Goal: Task Accomplishment & Management: Complete application form

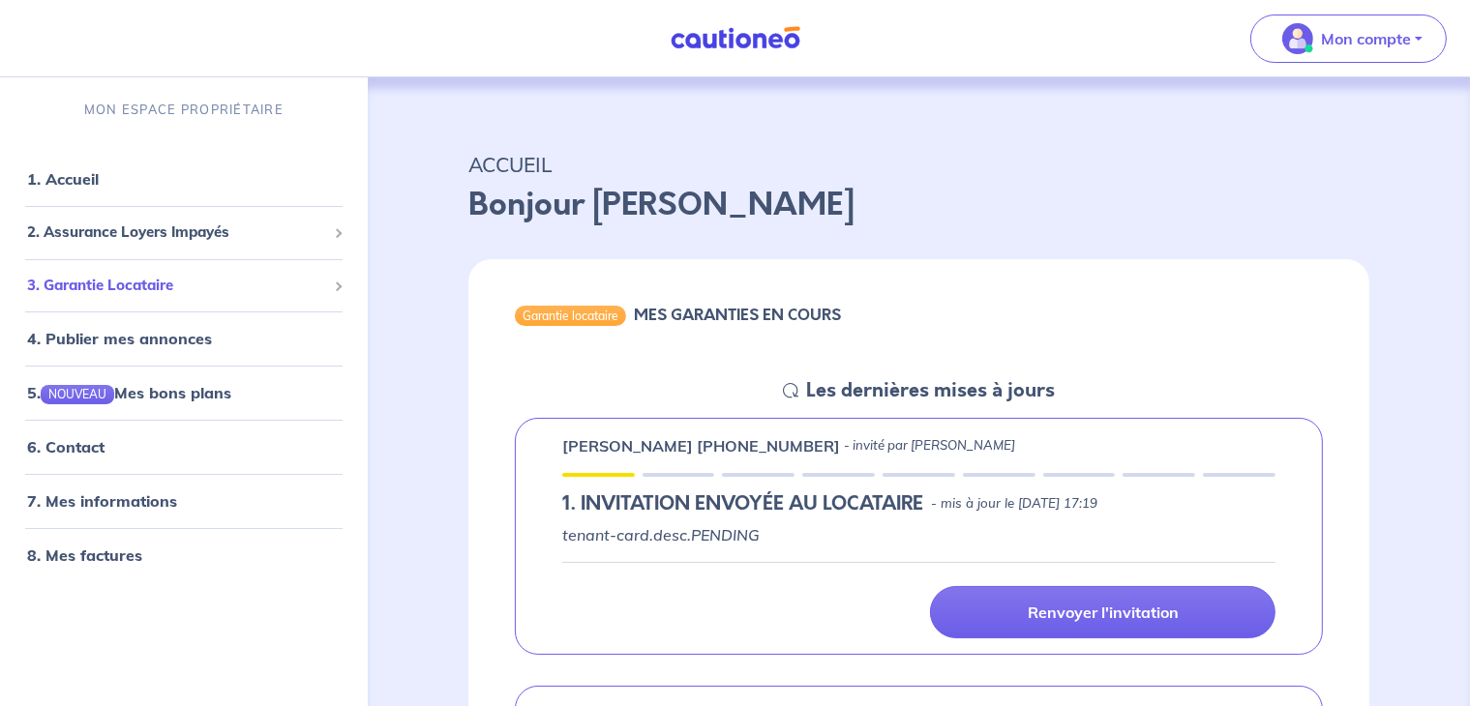
click at [318, 287] on span "3. Garantie Locataire" at bounding box center [176, 286] width 299 height 22
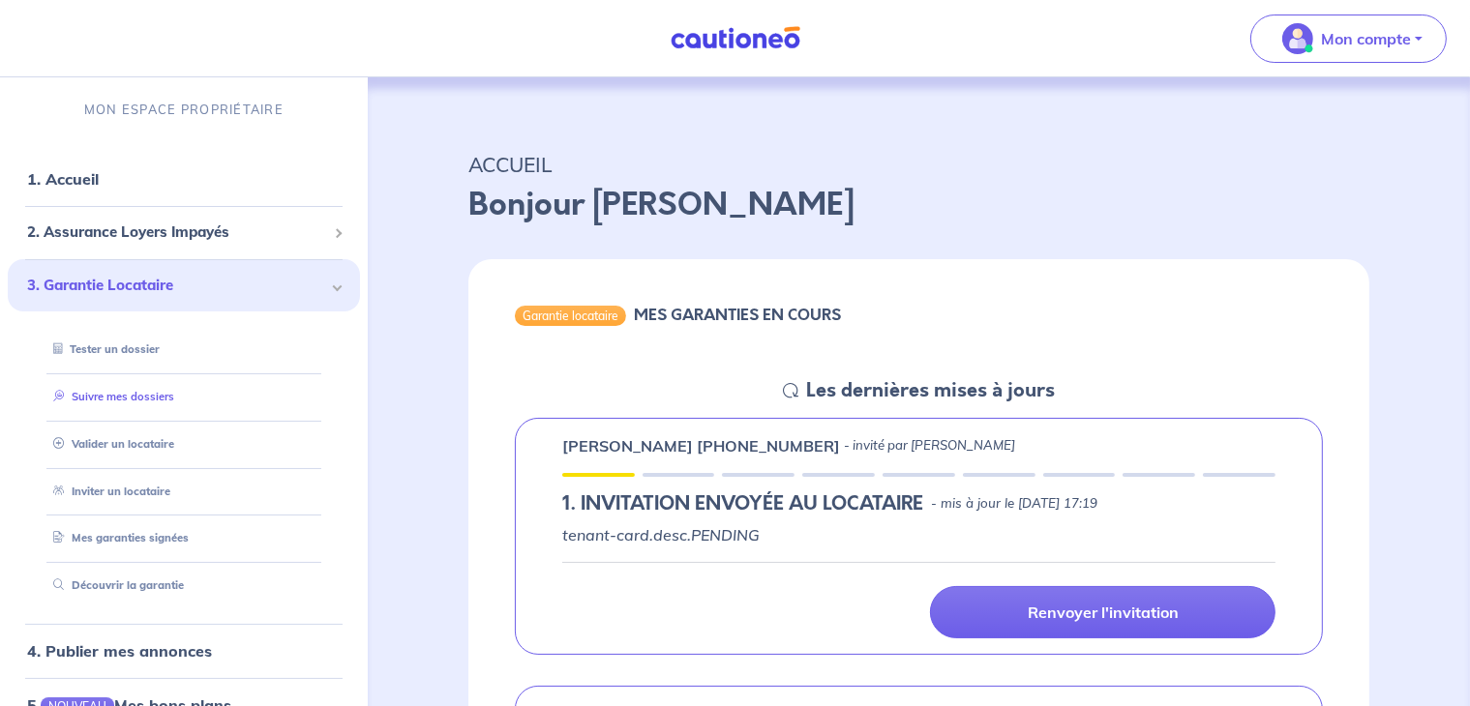
click at [135, 400] on link "Suivre mes dossiers" at bounding box center [109, 397] width 129 height 14
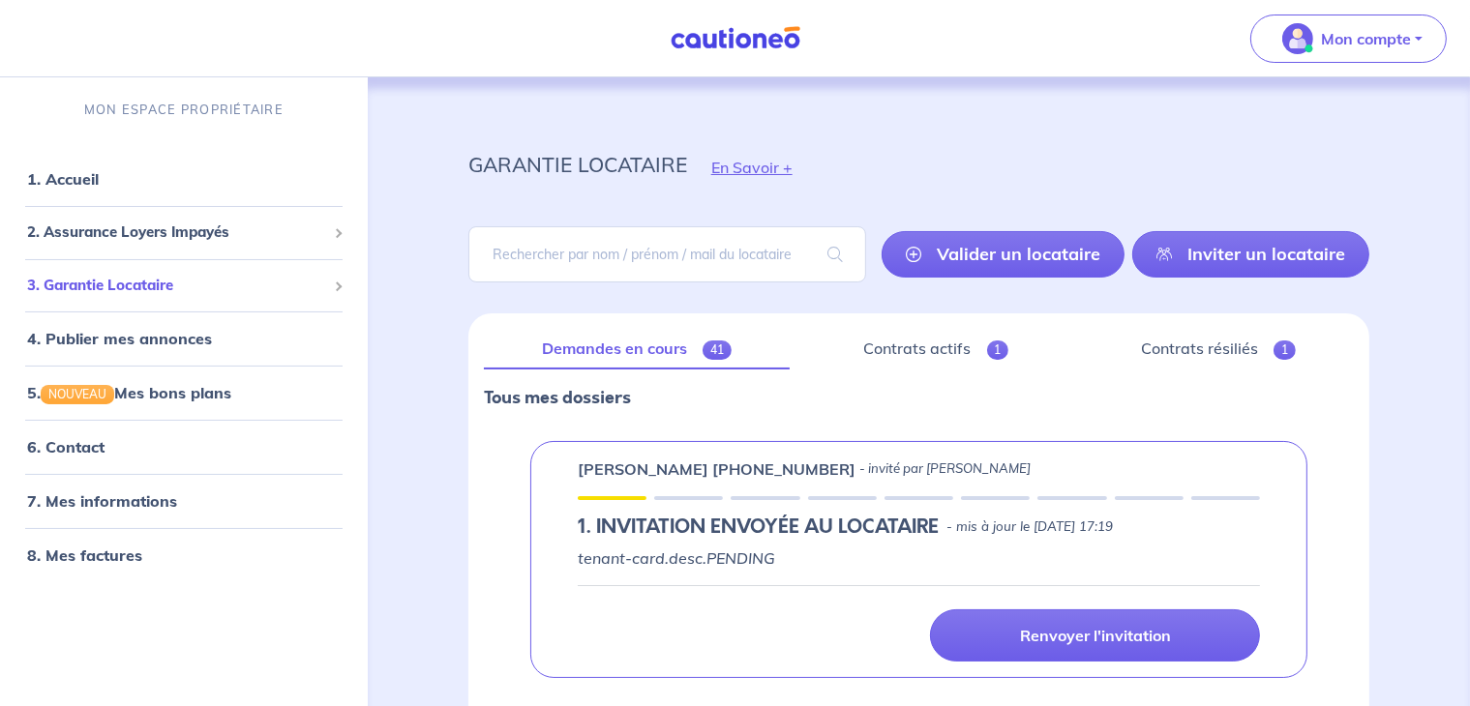
click at [147, 289] on span "3. Garantie Locataire" at bounding box center [176, 286] width 299 height 22
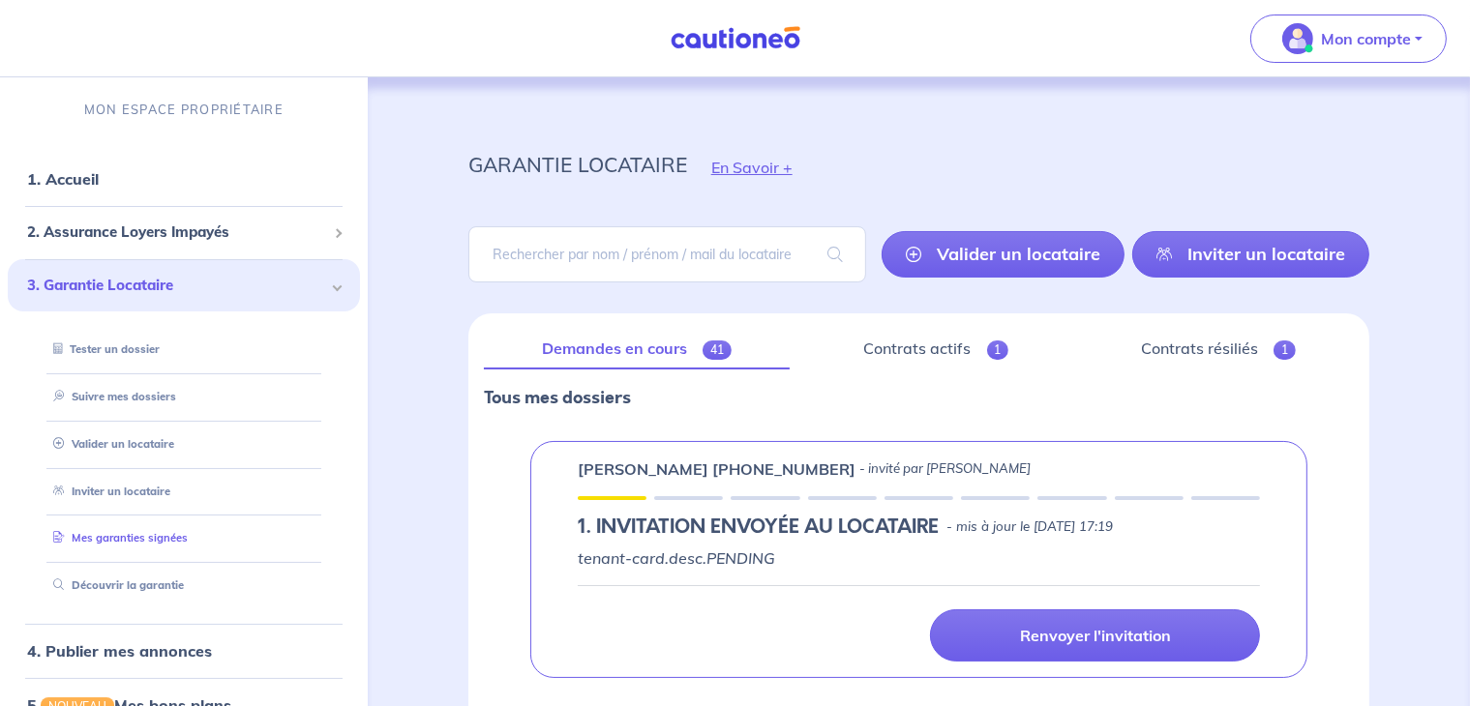
click at [128, 543] on link "Mes garanties signées" at bounding box center [116, 538] width 142 height 14
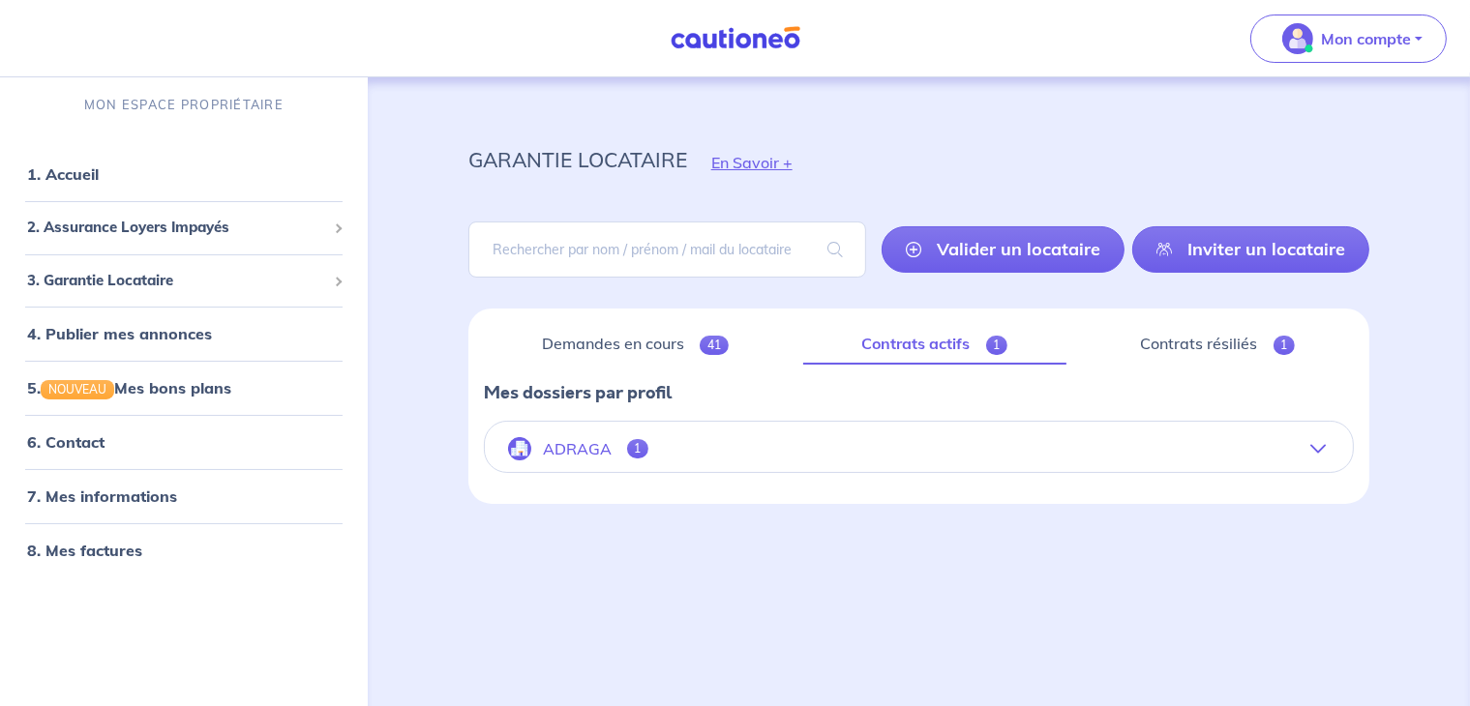
scroll to position [7, 0]
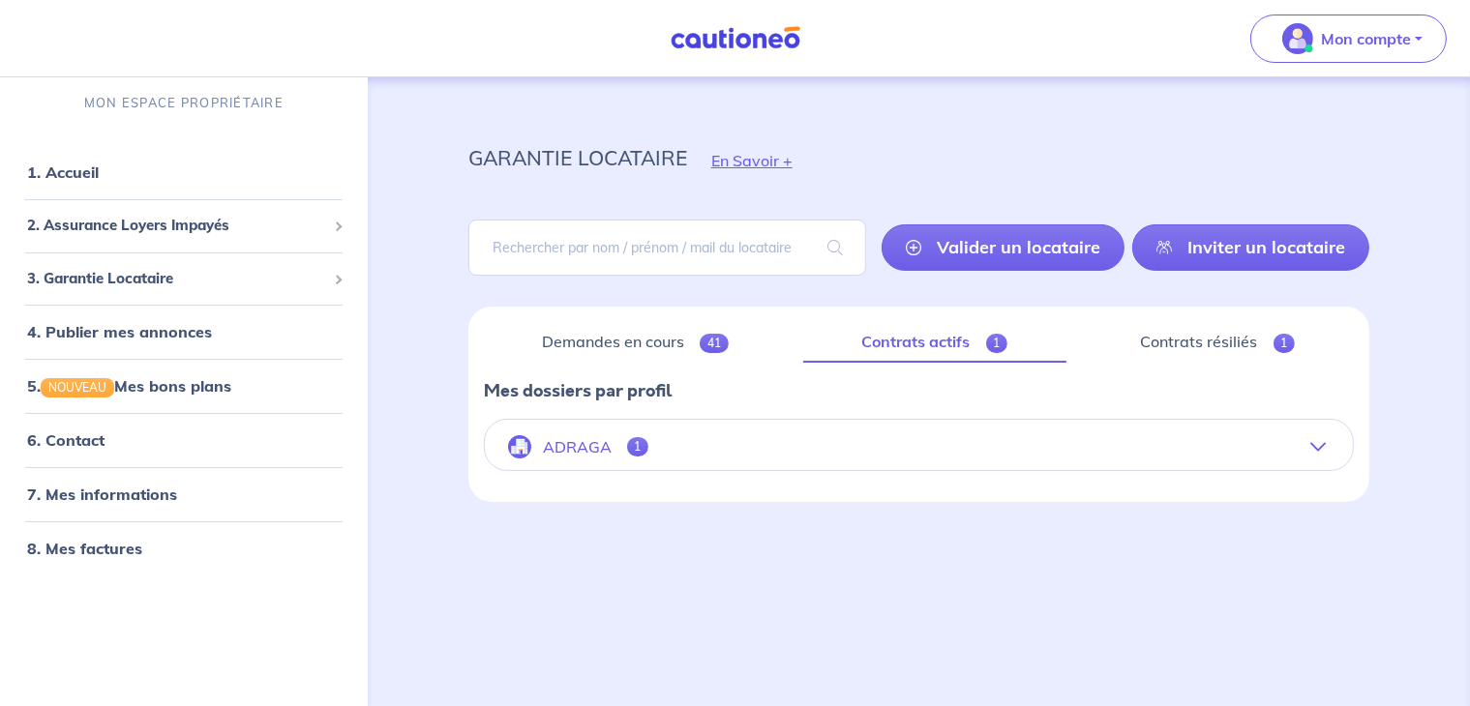
click at [1319, 446] on icon "button" at bounding box center [1317, 446] width 15 height 15
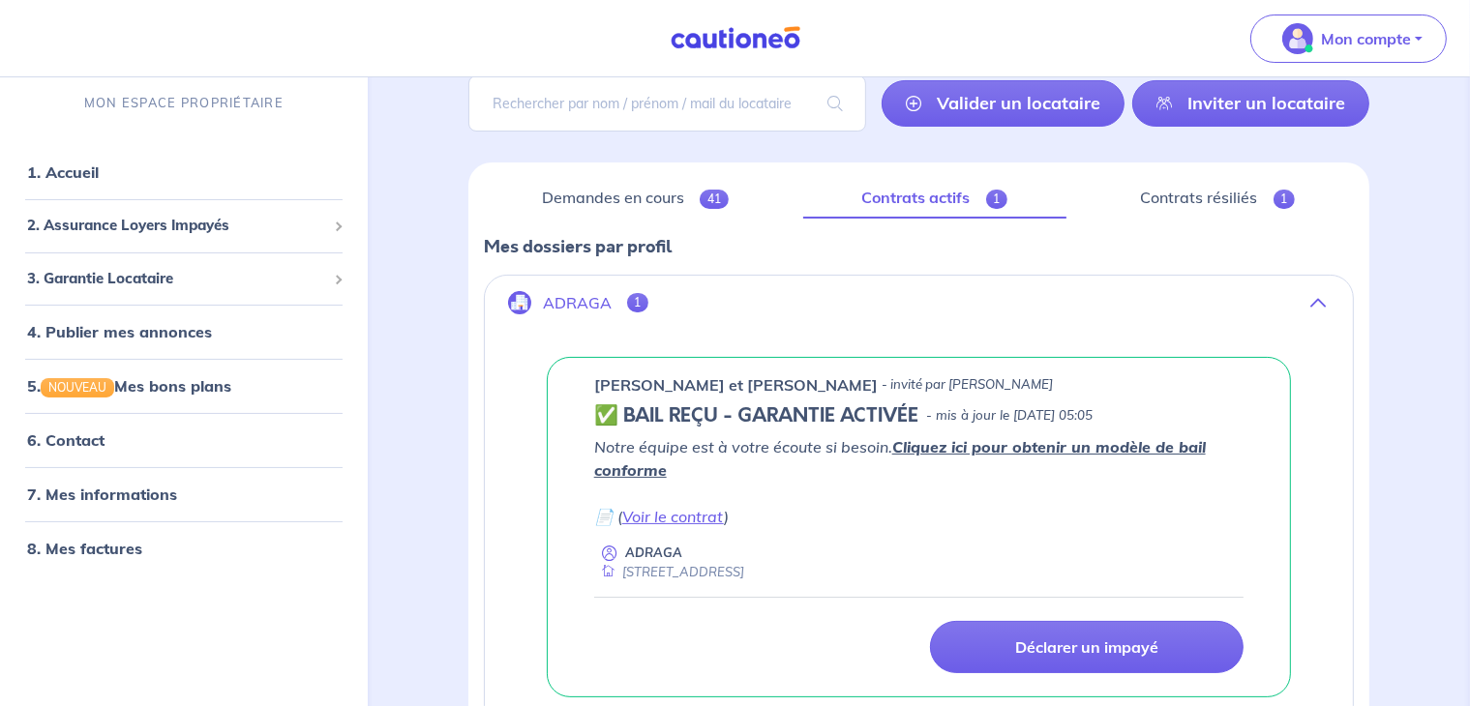
scroll to position [0, 0]
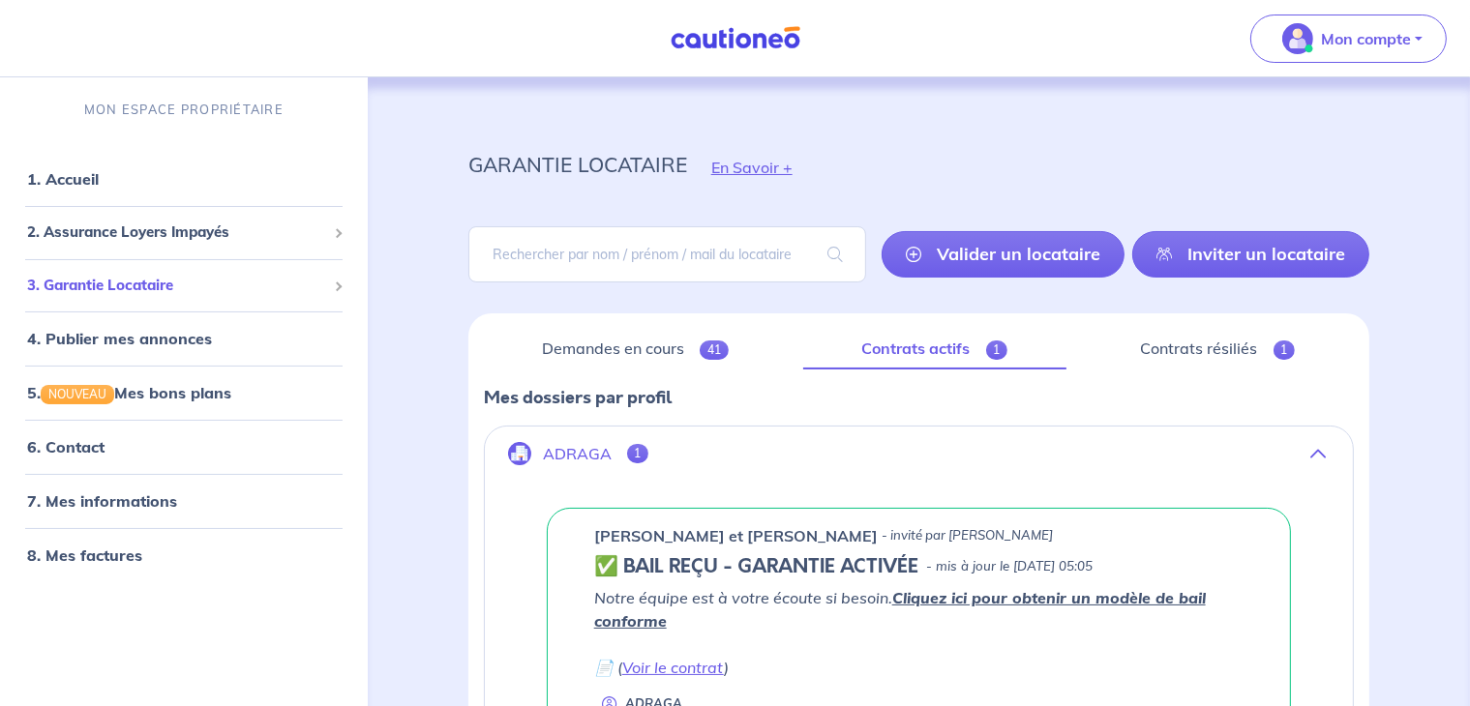
click at [120, 284] on span "3. Garantie Locataire" at bounding box center [176, 286] width 299 height 22
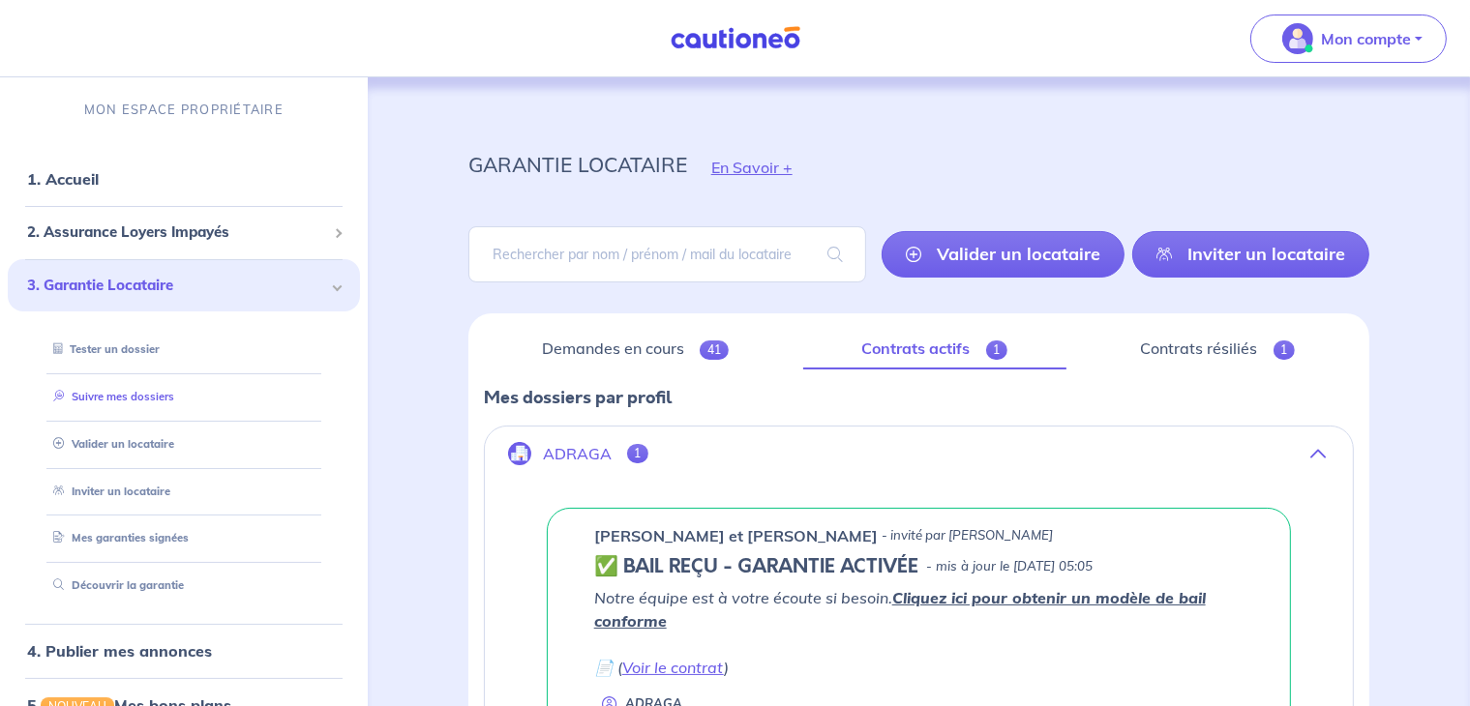
click at [124, 396] on link "Suivre mes dossiers" at bounding box center [109, 397] width 129 height 14
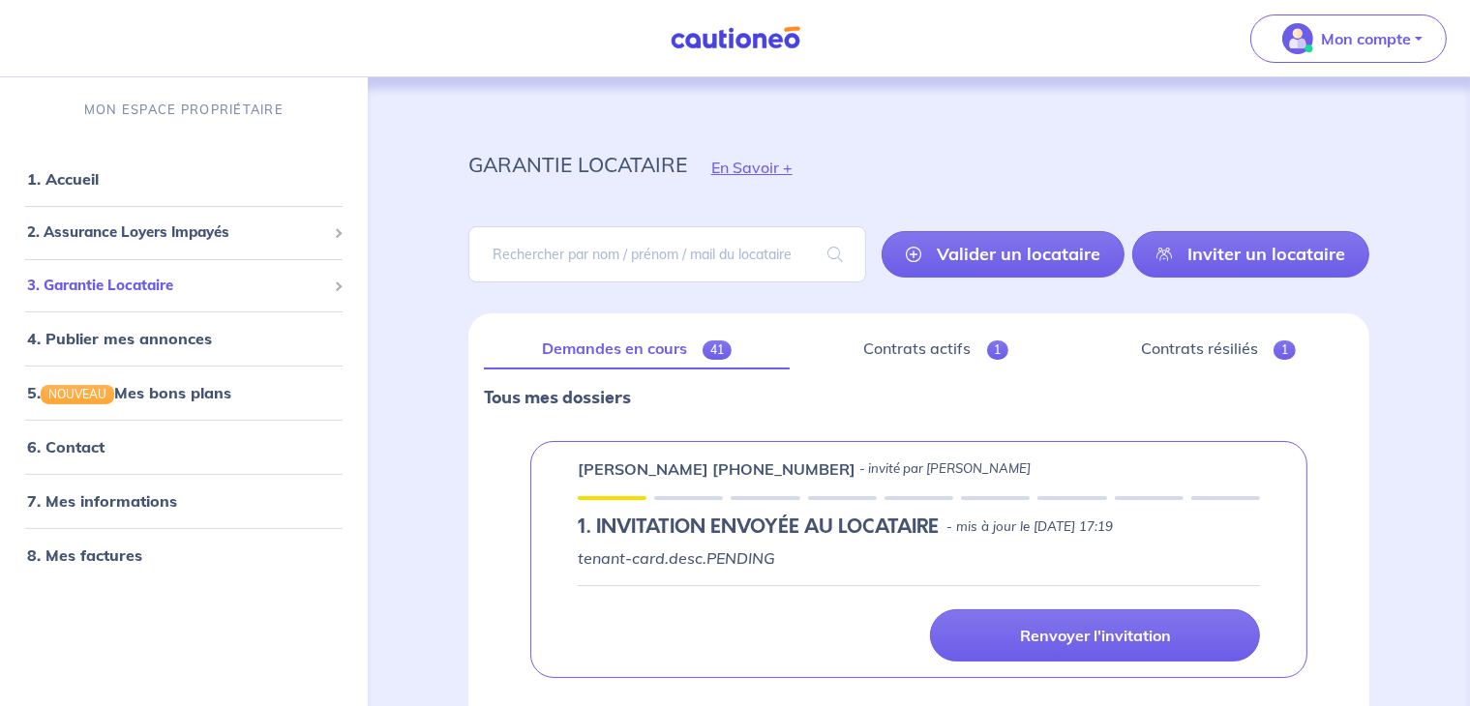
click at [143, 277] on span "3. Garantie Locataire" at bounding box center [176, 286] width 299 height 22
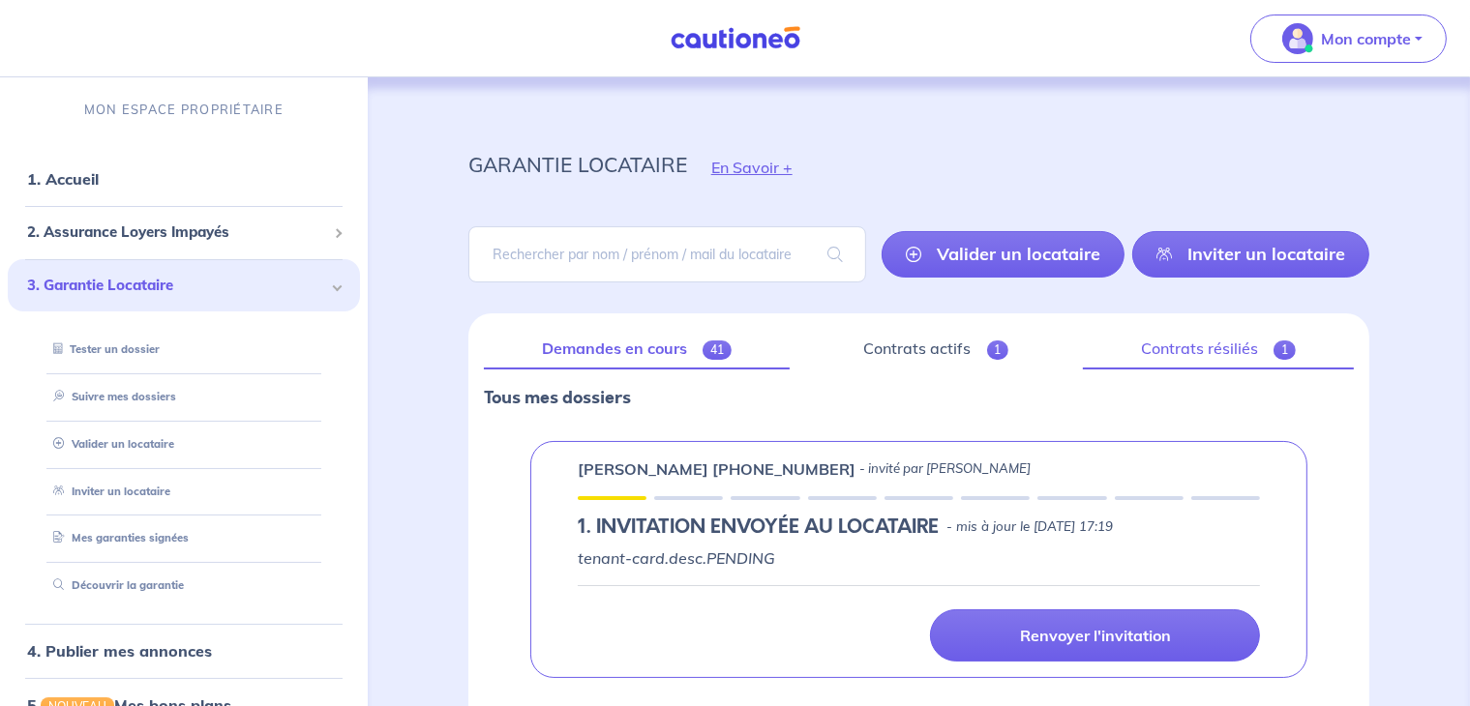
click at [1215, 356] on link "Contrats résiliés 1" at bounding box center [1218, 349] width 271 height 41
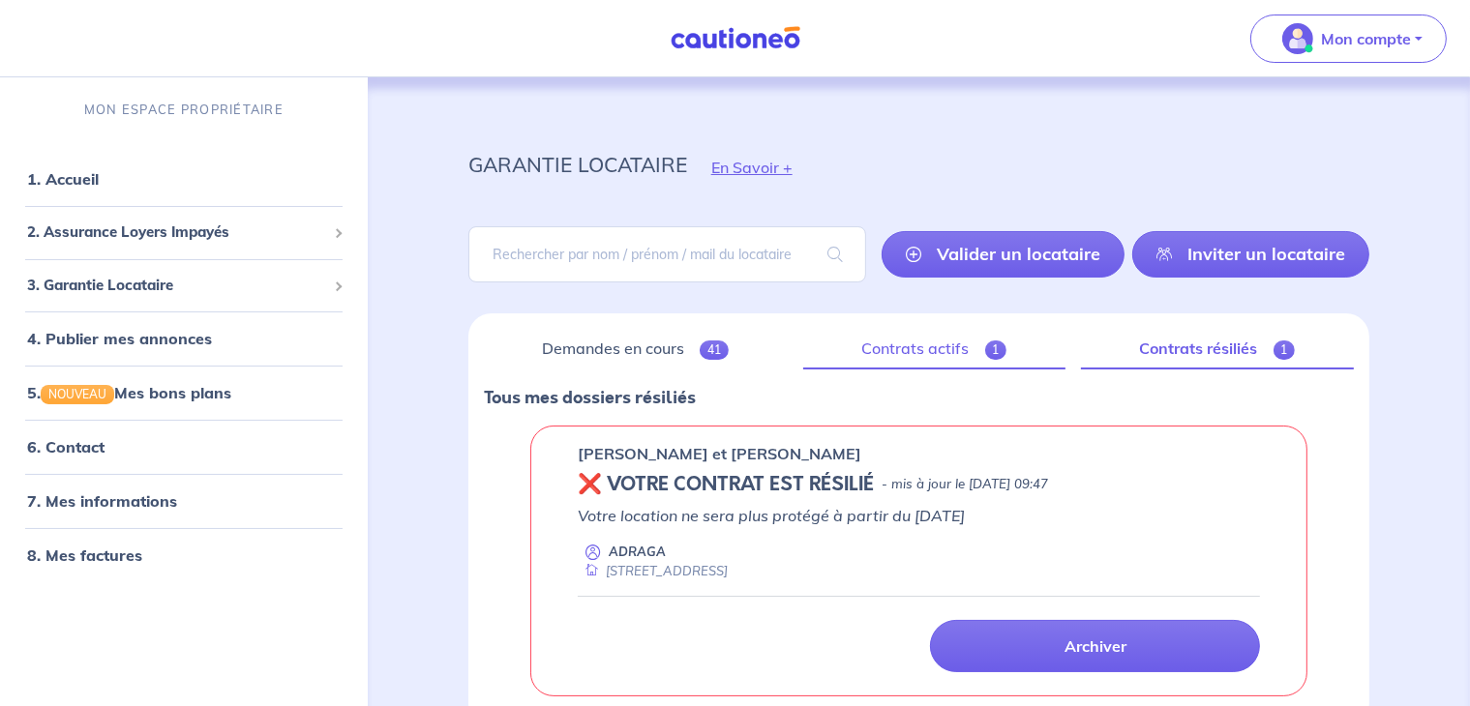
click at [961, 350] on link "Contrats actifs 1" at bounding box center [934, 349] width 262 height 41
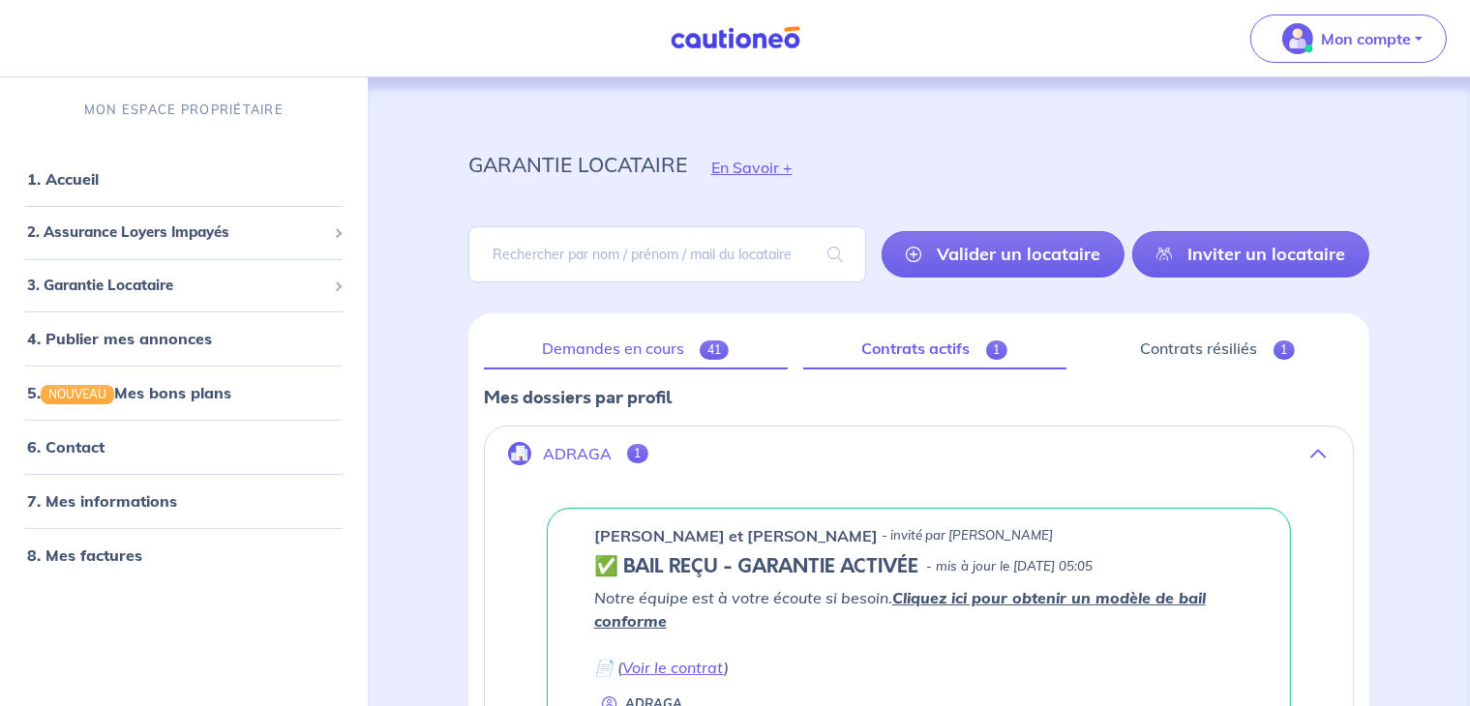
click at [662, 352] on link "Demandes en cours 41" at bounding box center [636, 349] width 304 height 41
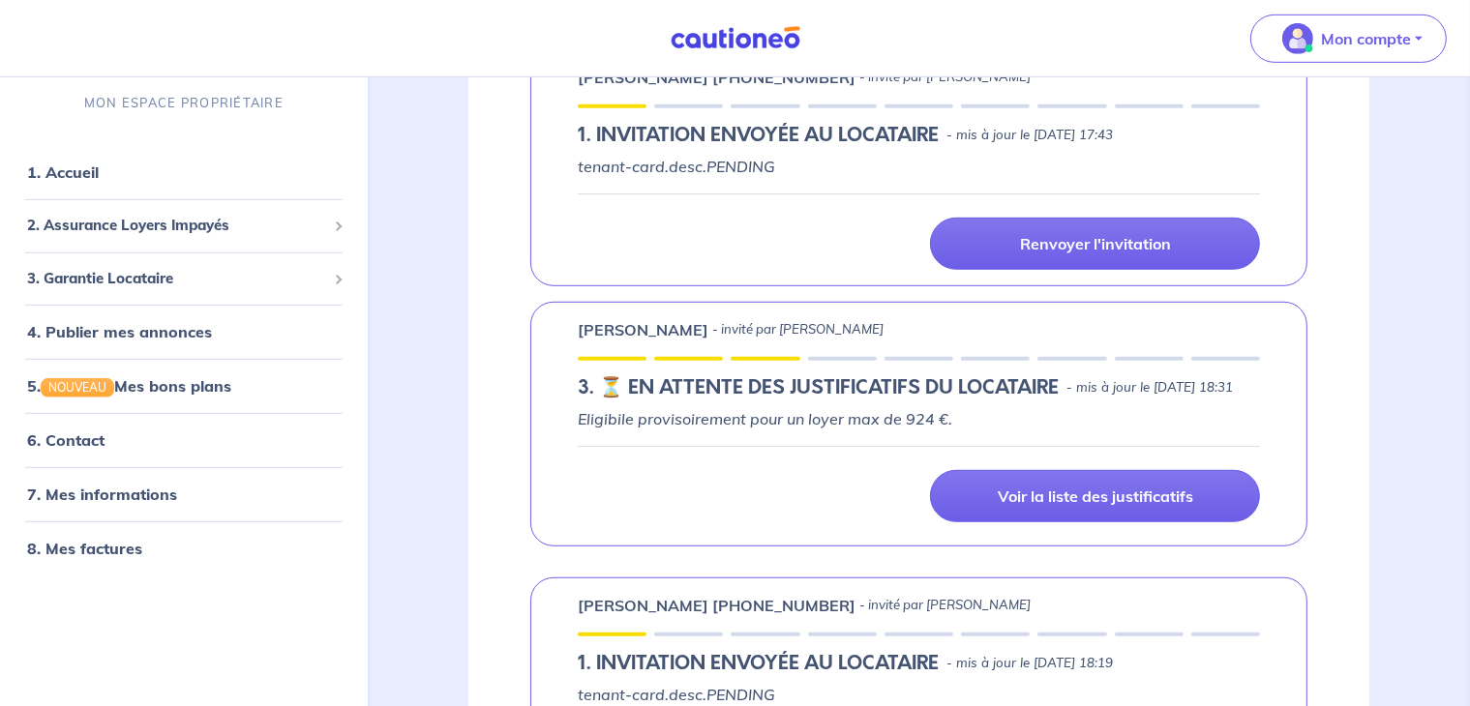
scroll to position [774, 0]
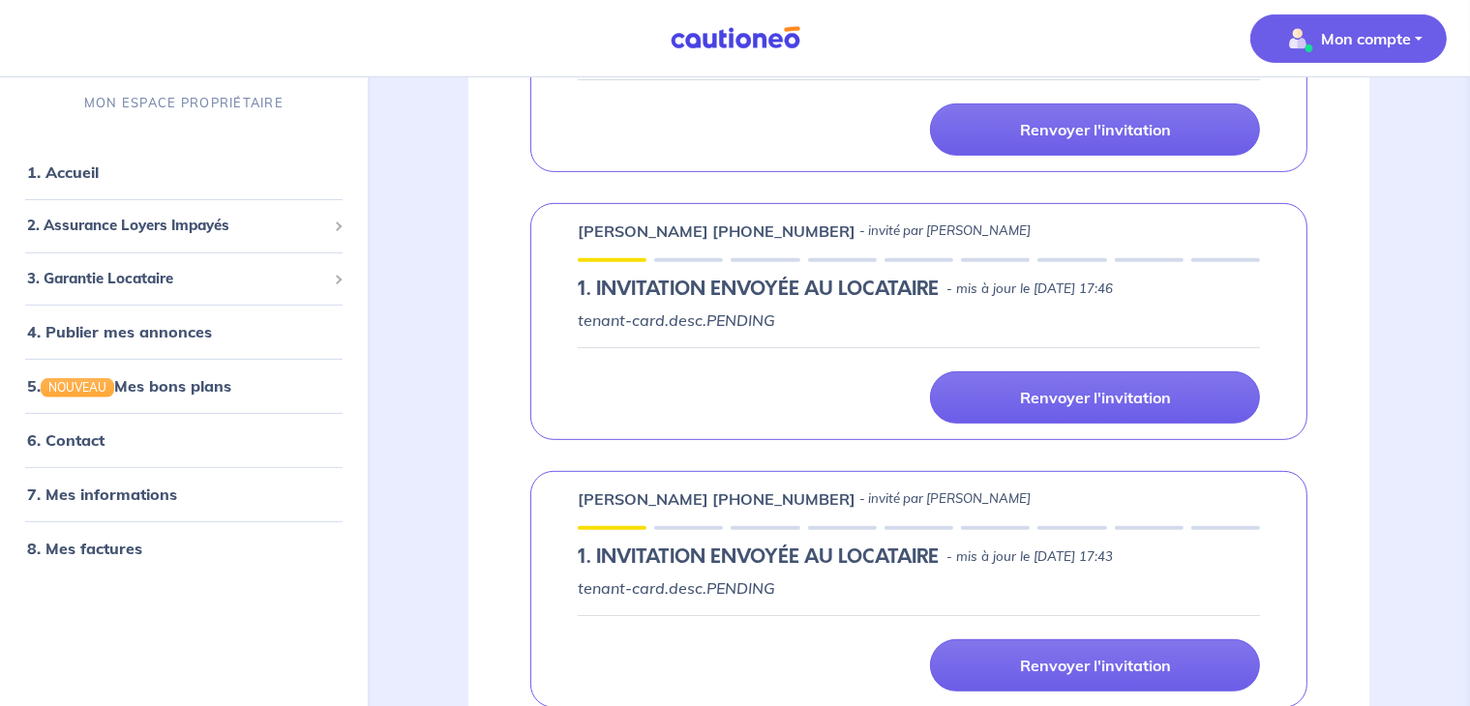
click at [1405, 55] on button "Mon compte" at bounding box center [1348, 39] width 196 height 48
drag, startPoint x: 441, startPoint y: 384, endPoint x: 461, endPoint y: 377, distance: 20.5
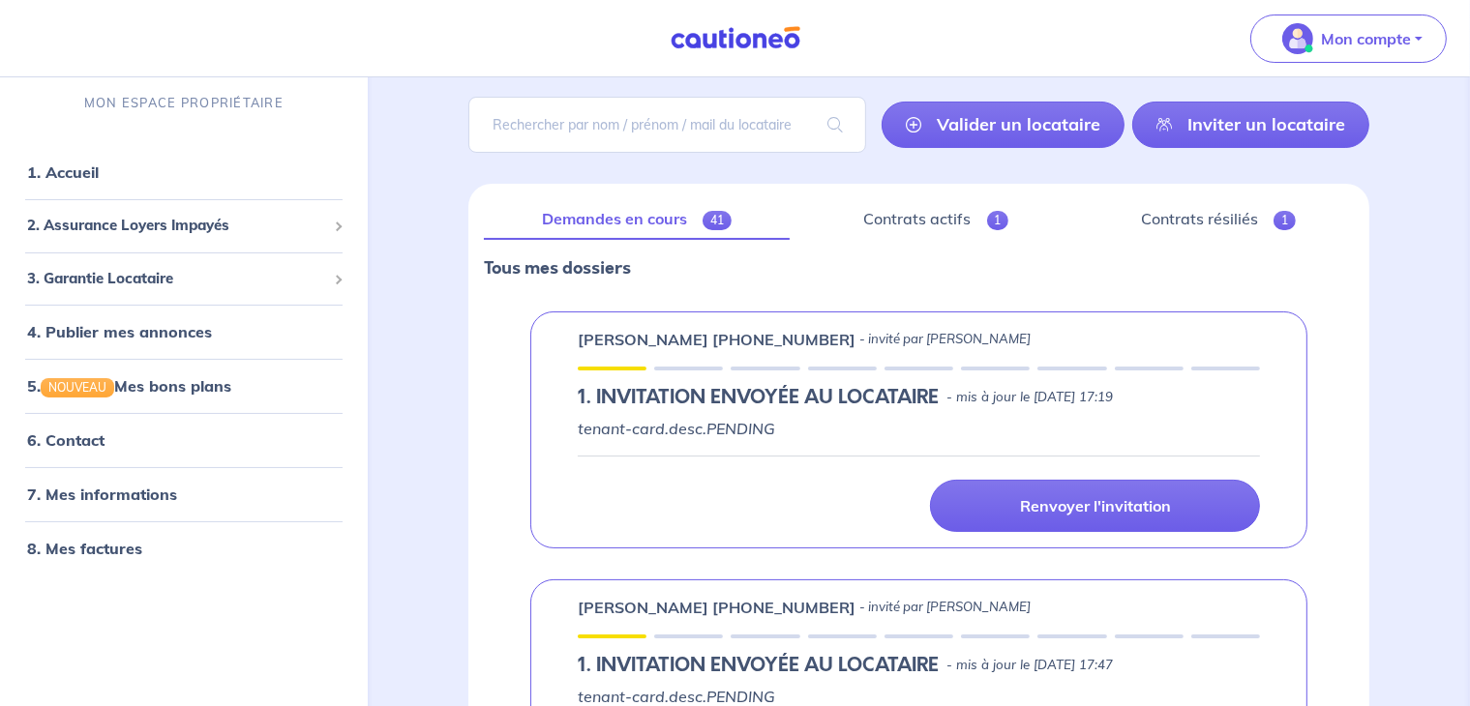
scroll to position [97, 0]
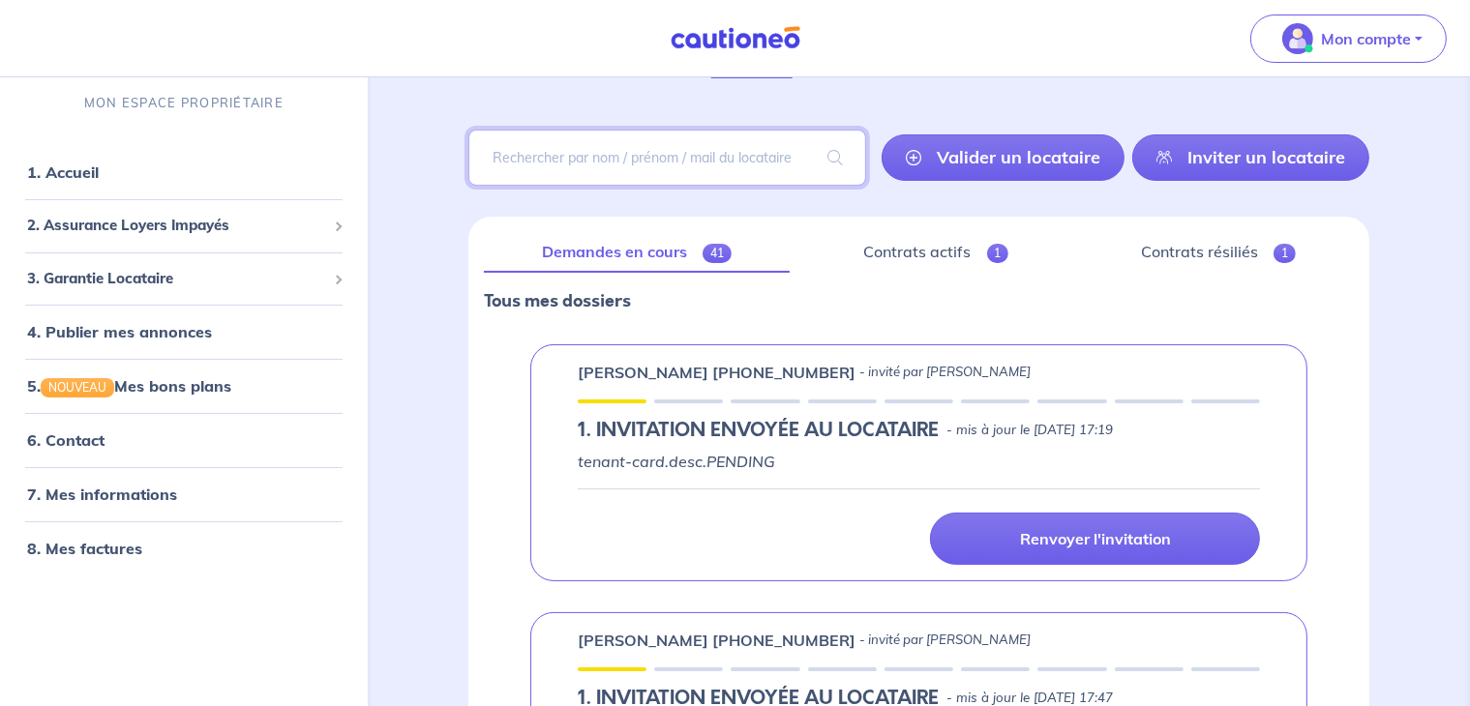
click at [755, 152] on input "search" at bounding box center [667, 158] width 398 height 56
type input "guedon"
click at [836, 158] on span at bounding box center [835, 158] width 62 height 54
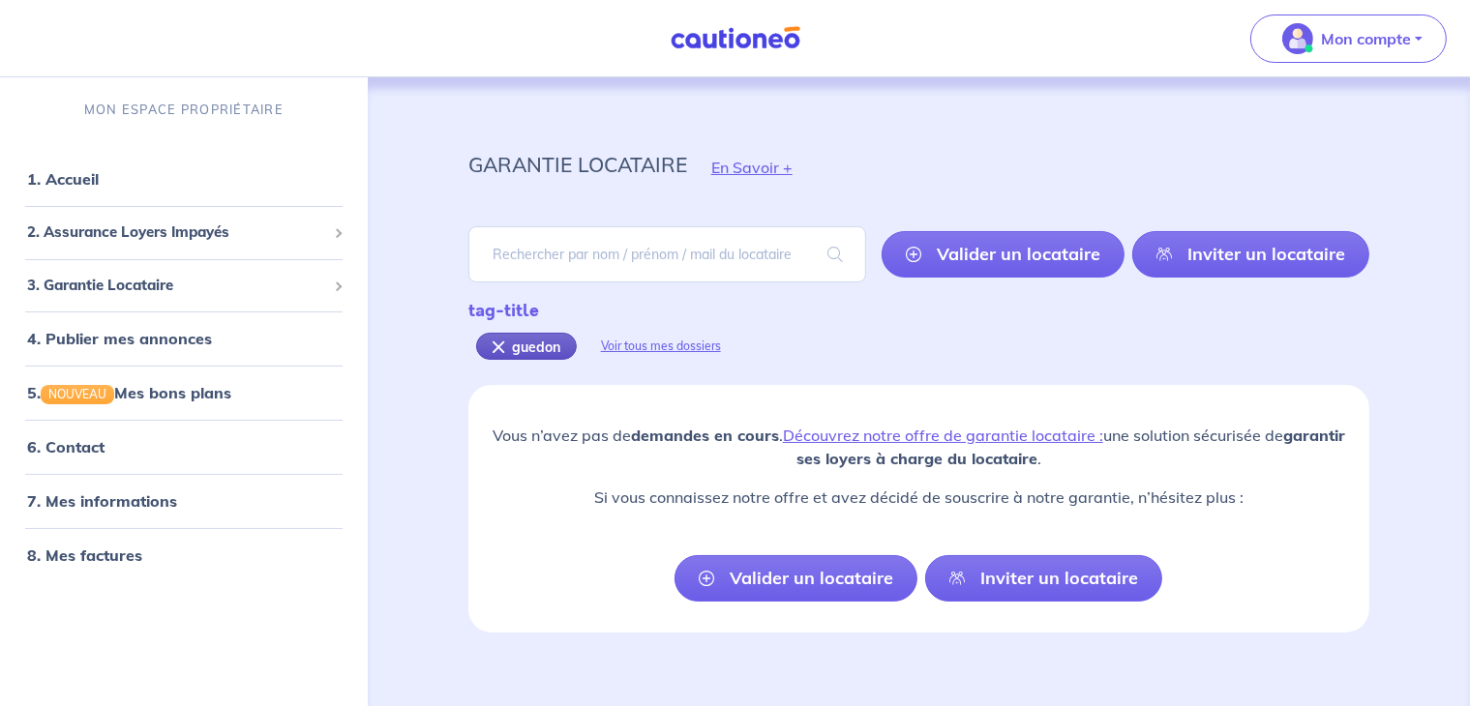
click at [499, 347] on div "guedon" at bounding box center [526, 346] width 101 height 27
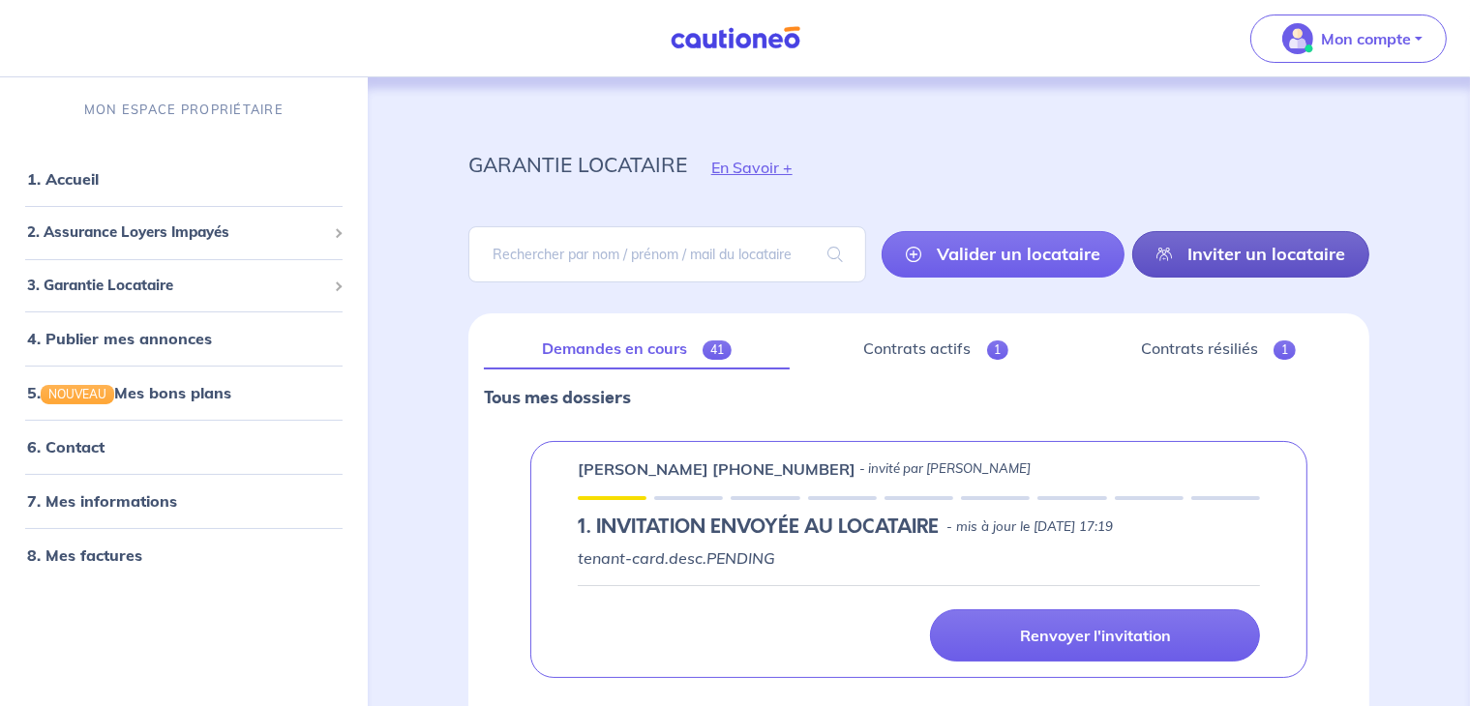
click at [1252, 256] on link "Inviter un locataire" at bounding box center [1250, 254] width 237 height 46
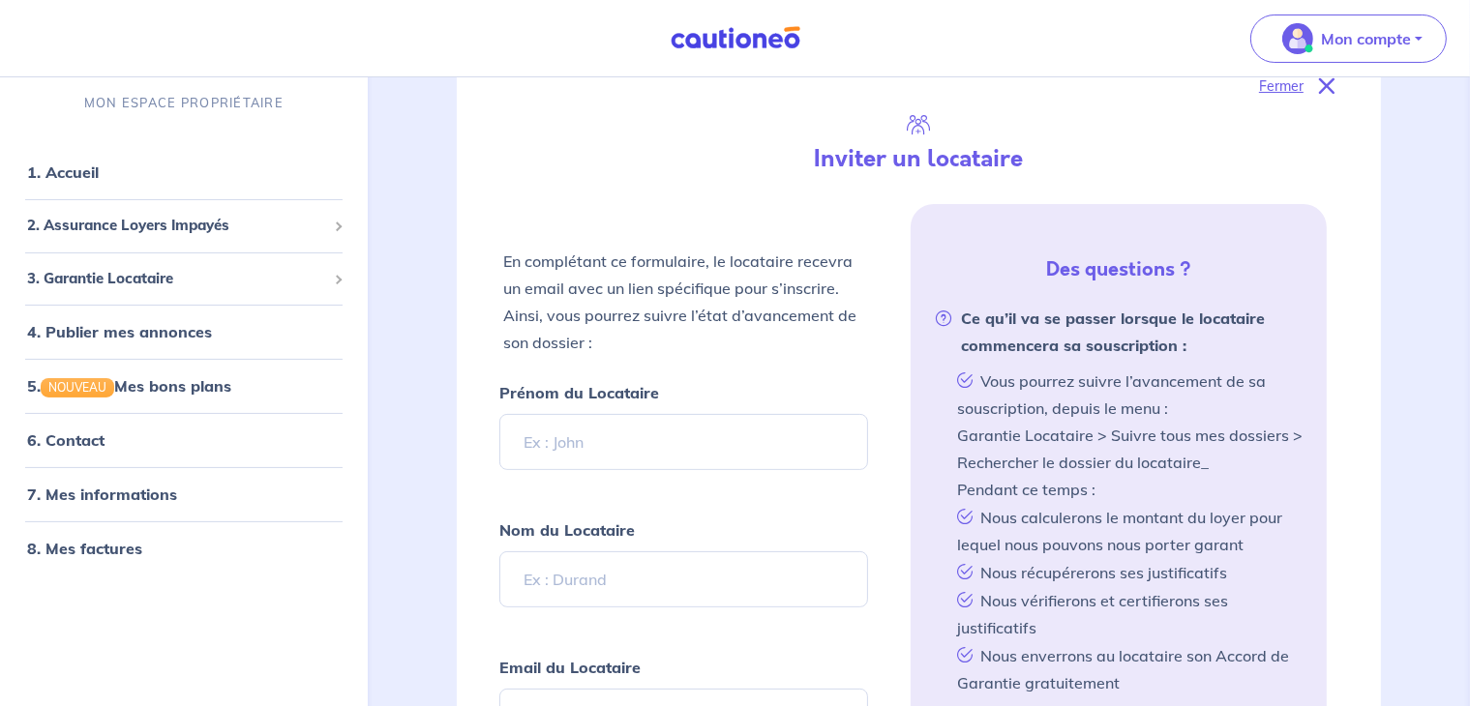
scroll to position [313, 0]
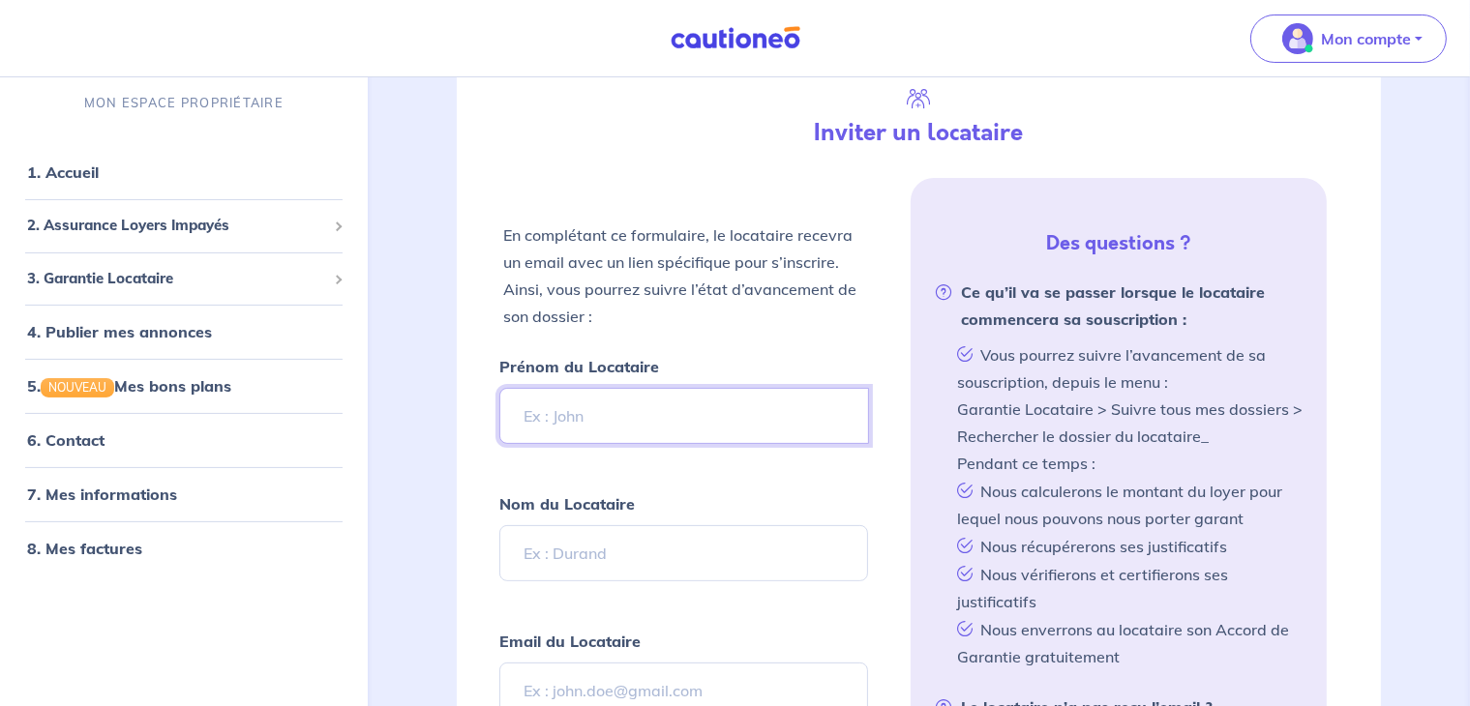
click at [621, 412] on input "Prénom du Locataire" at bounding box center [684, 416] width 371 height 56
type input "[PERSON_NAME]"
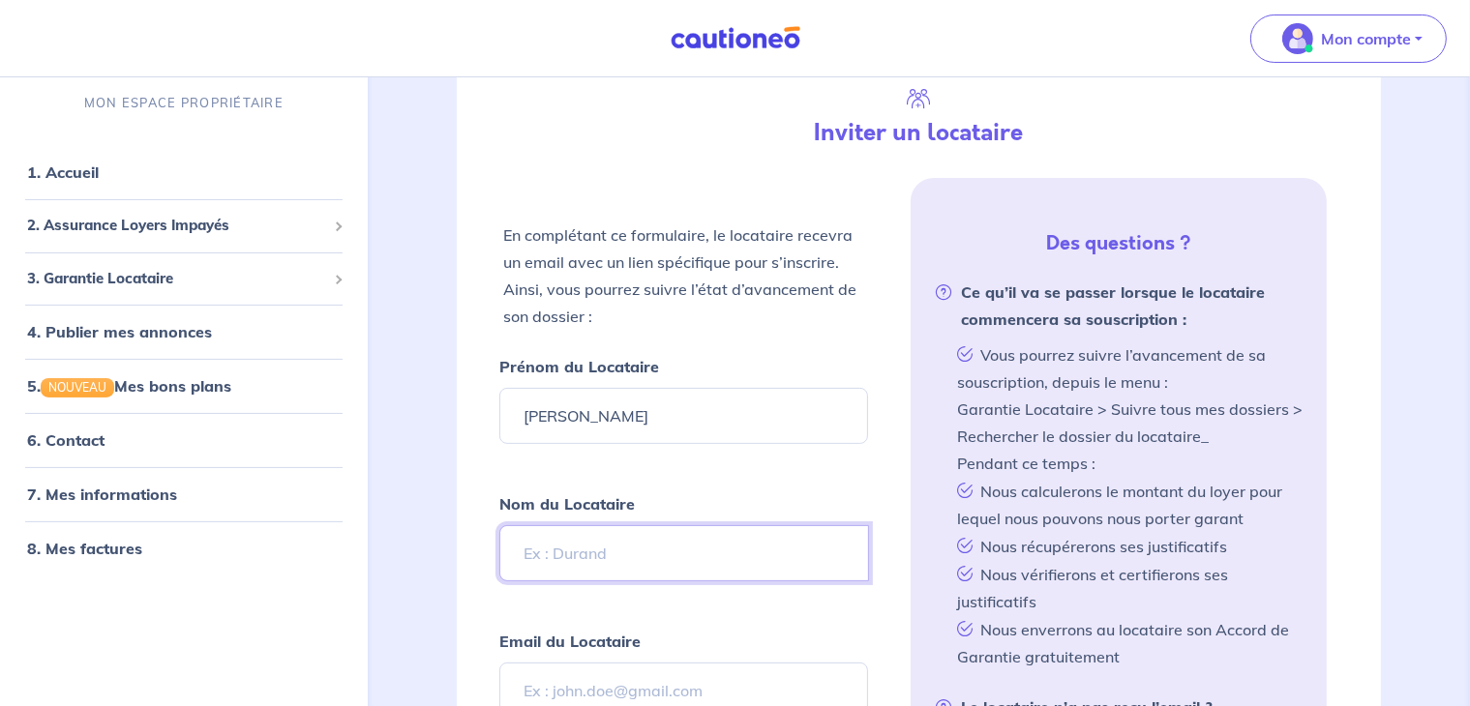
click at [634, 557] on input "Nom du Locataire" at bounding box center [684, 553] width 371 height 56
type input "guedon"
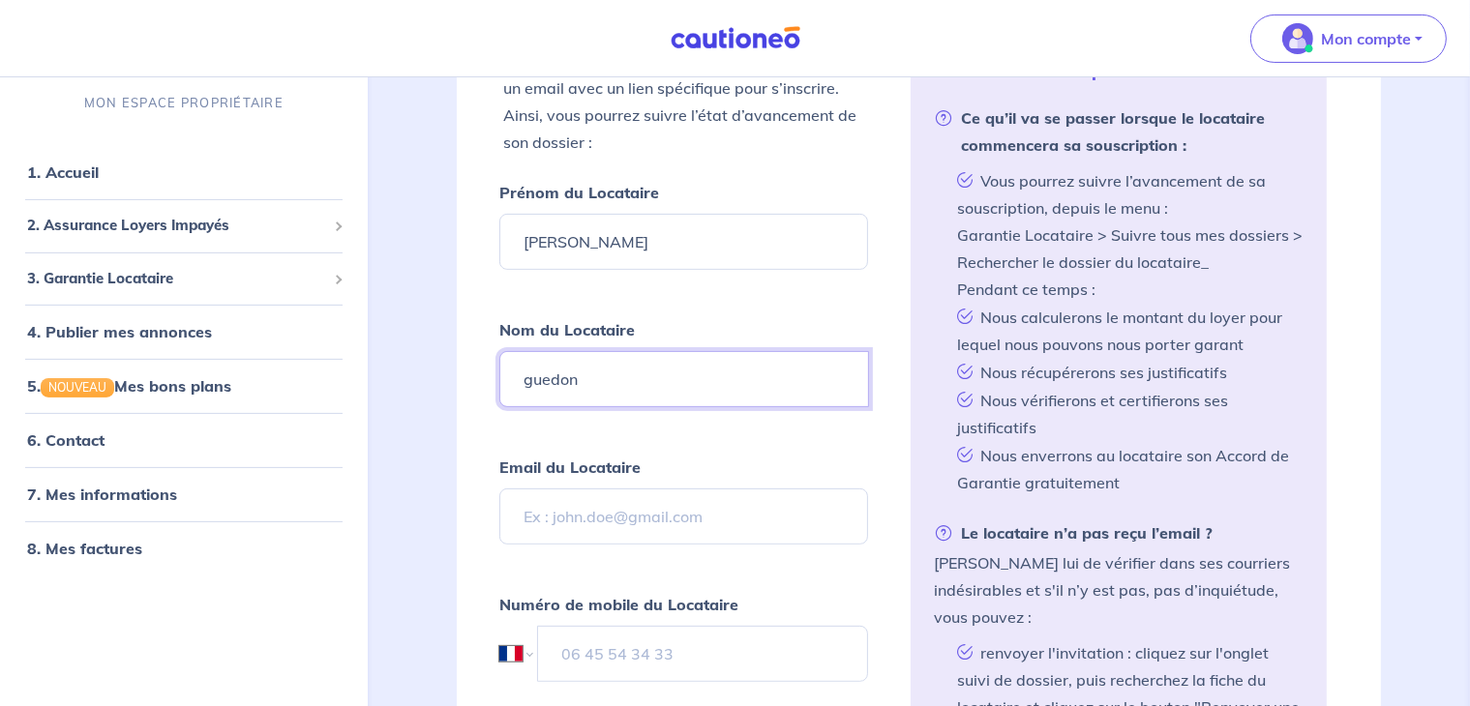
scroll to position [506, 0]
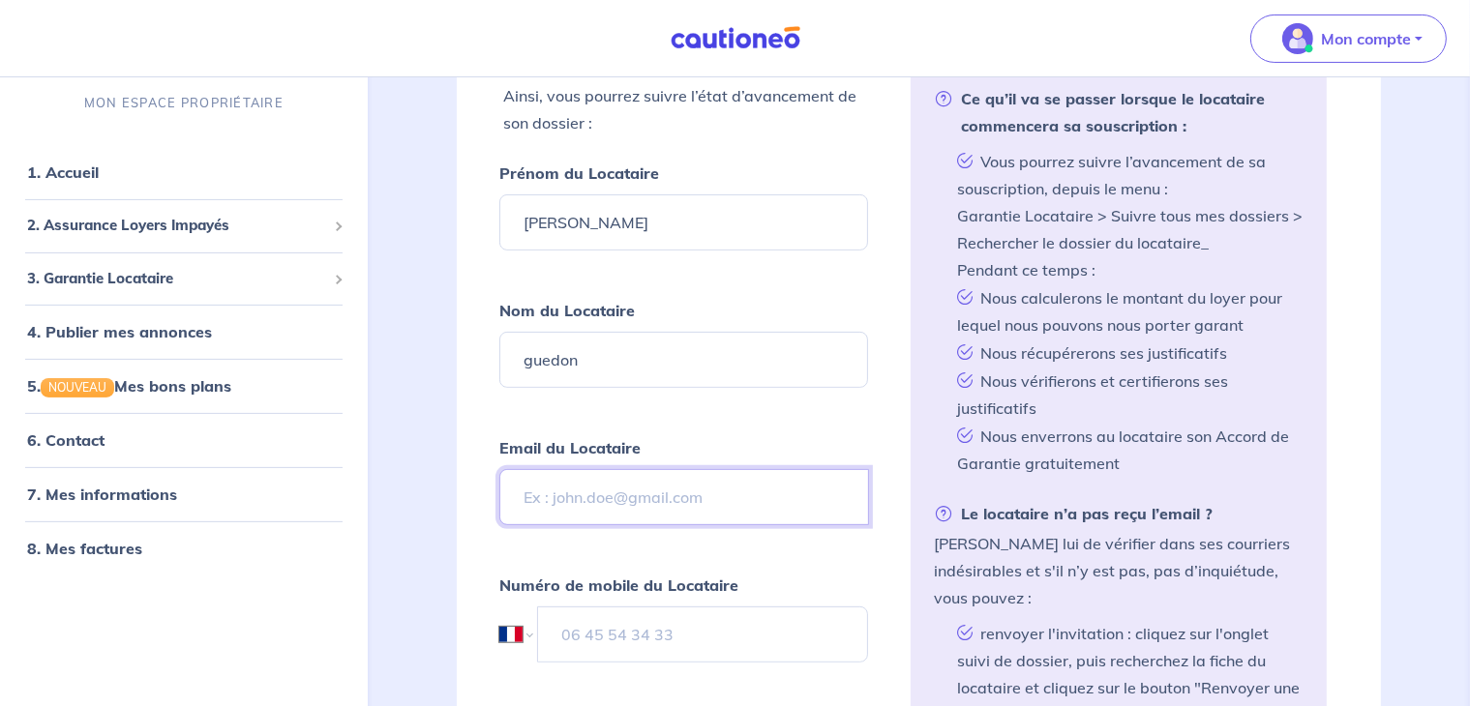
click at [639, 493] on input "Email du Locataire" at bounding box center [684, 497] width 371 height 56
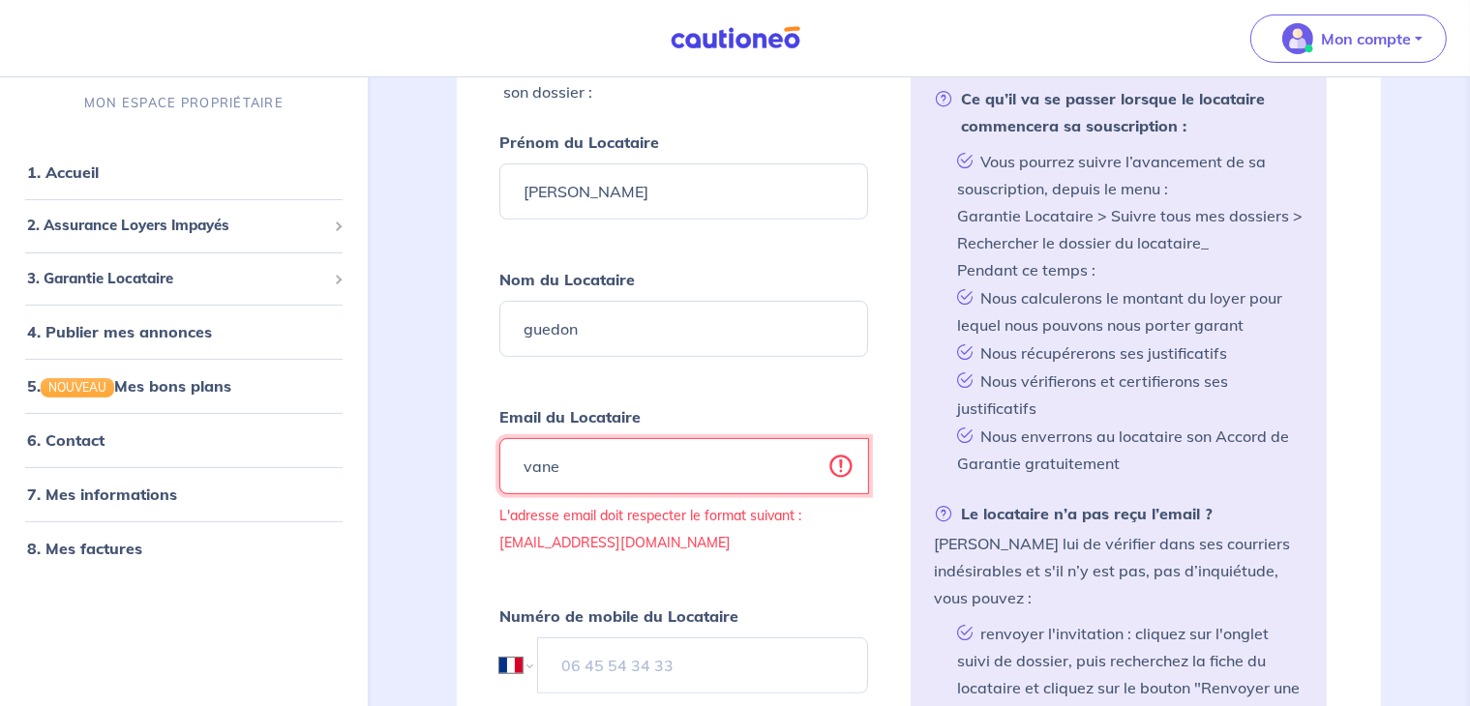
type input "[PERSON_NAME][EMAIL_ADDRESS][DOMAIN_NAME]"
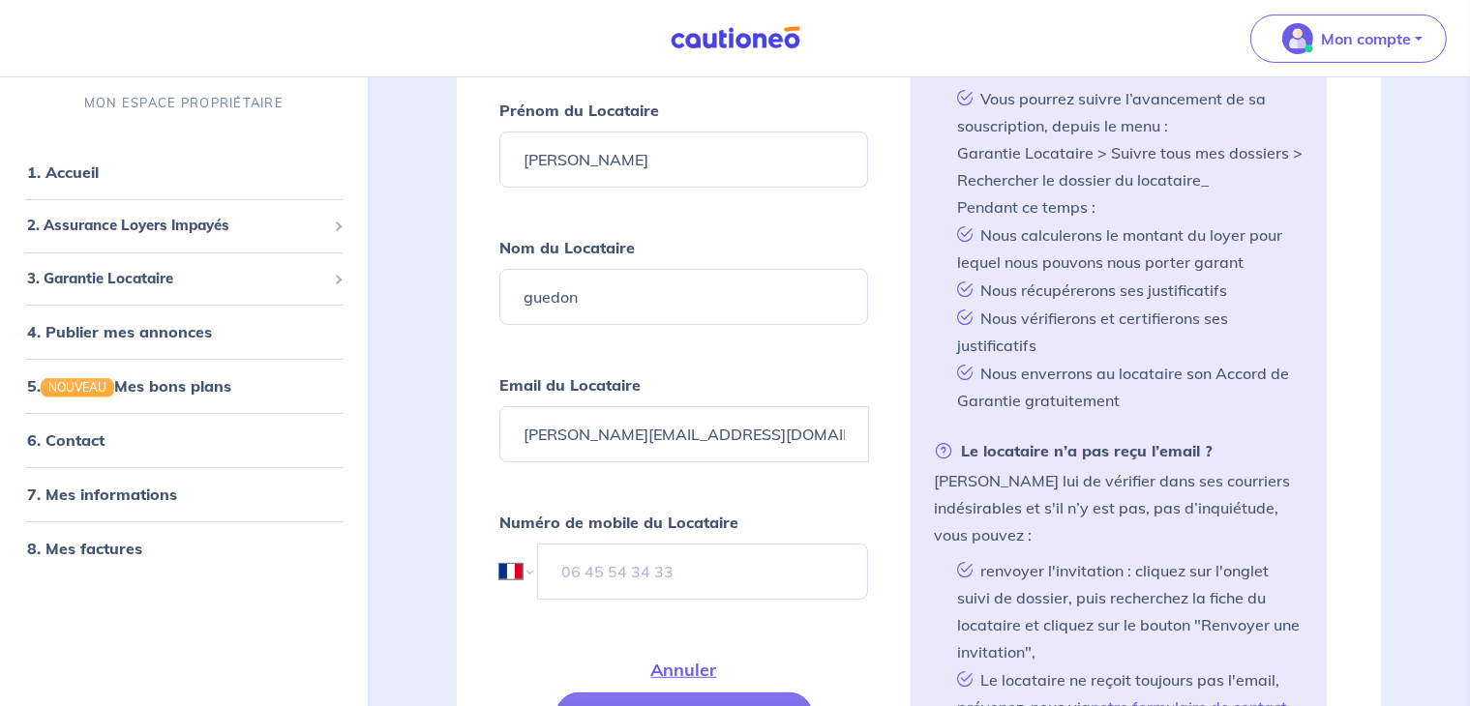
scroll to position [603, 0]
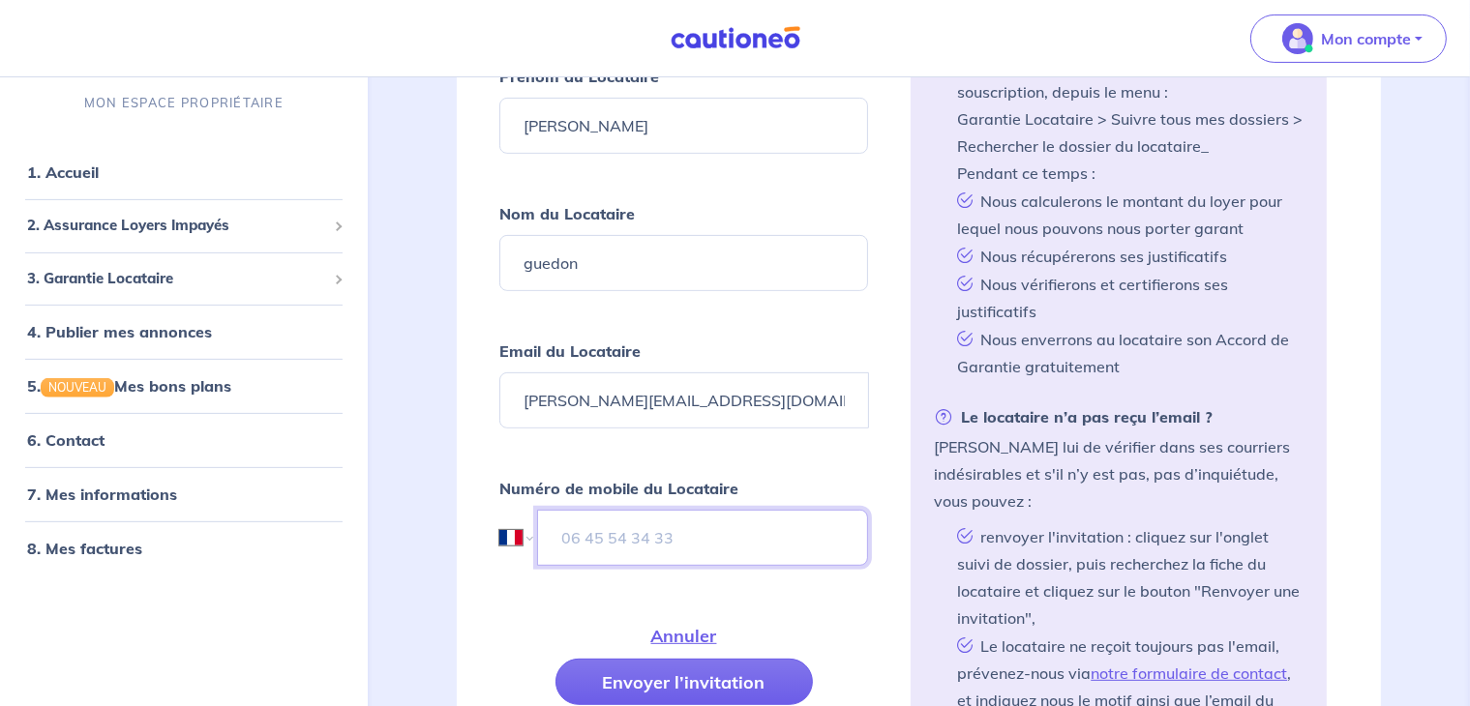
click at [671, 536] on input "tel" at bounding box center [703, 538] width 332 height 56
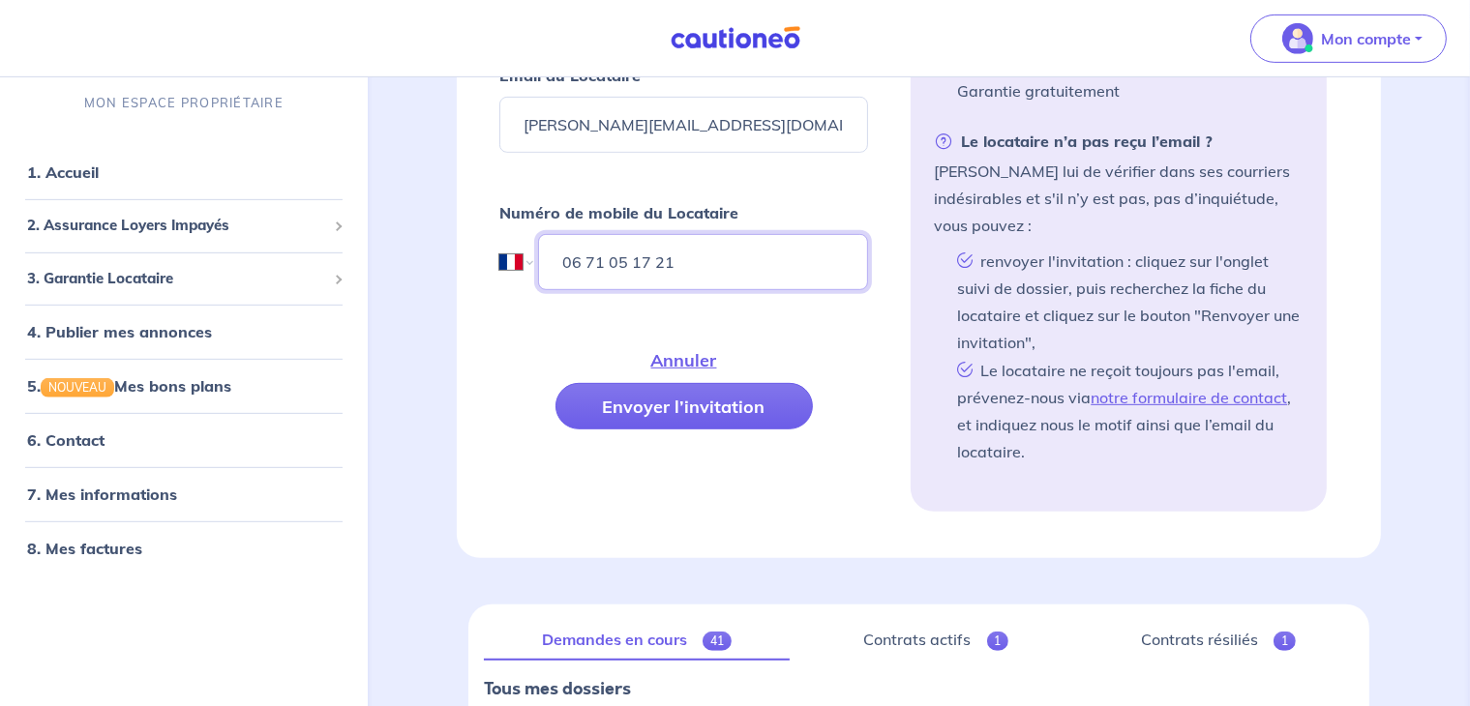
scroll to position [893, 0]
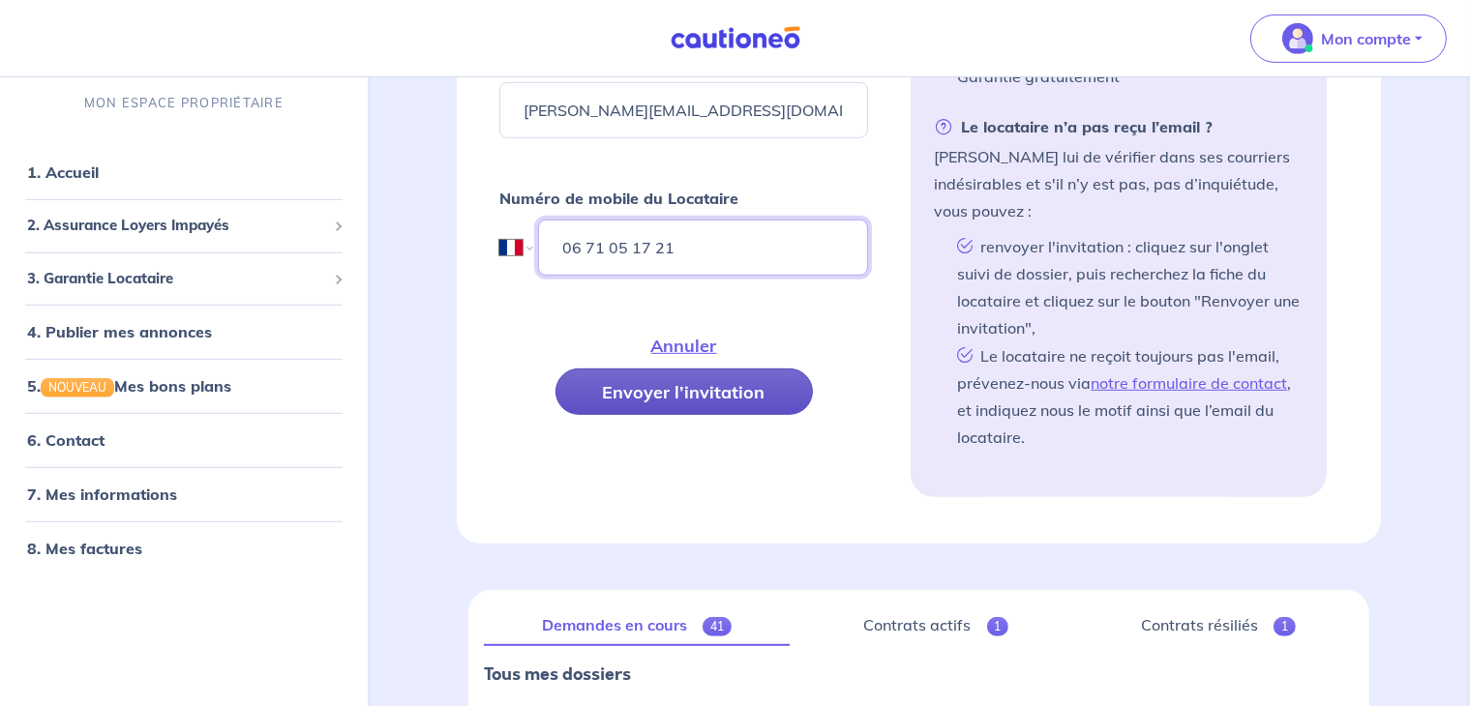
type input "06 71 05 17 21"
click at [692, 390] on button "Envoyer l’invitation" at bounding box center [683, 392] width 257 height 46
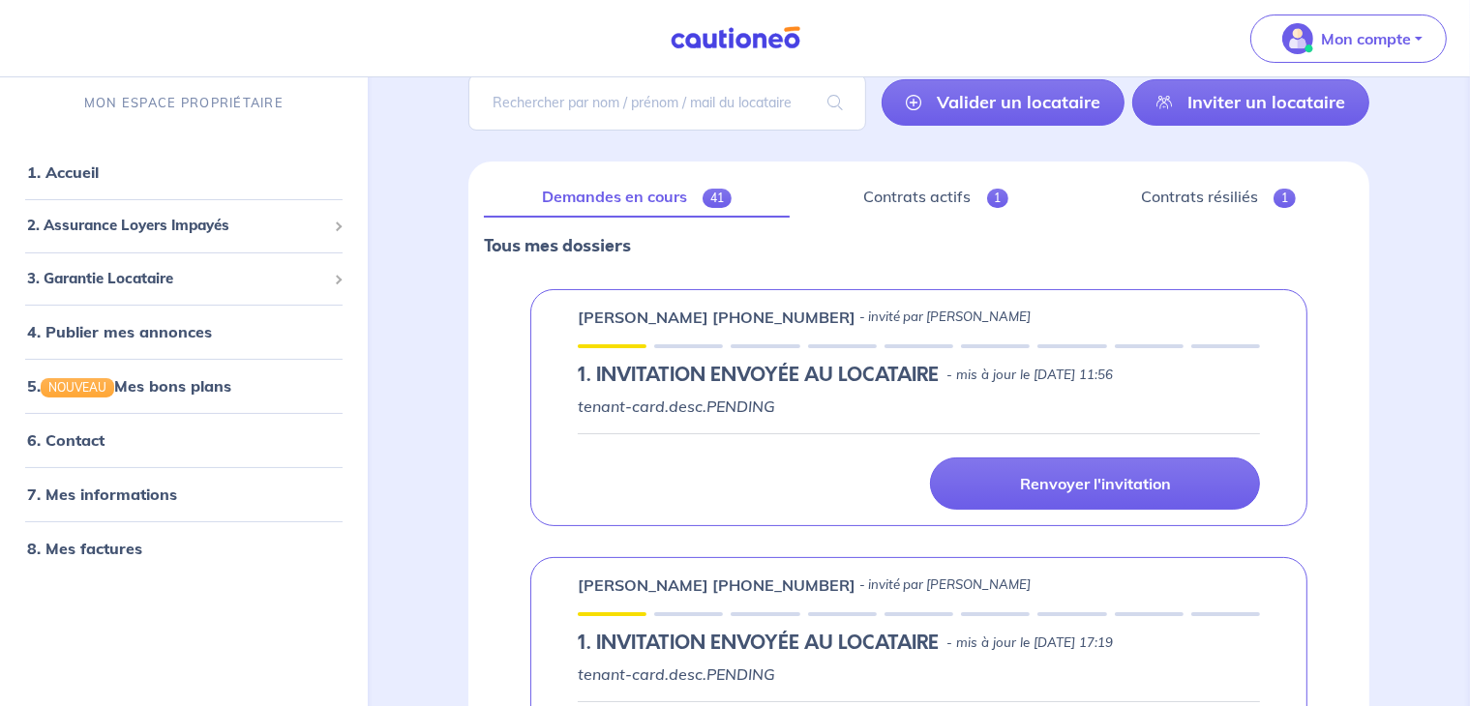
scroll to position [119, 0]
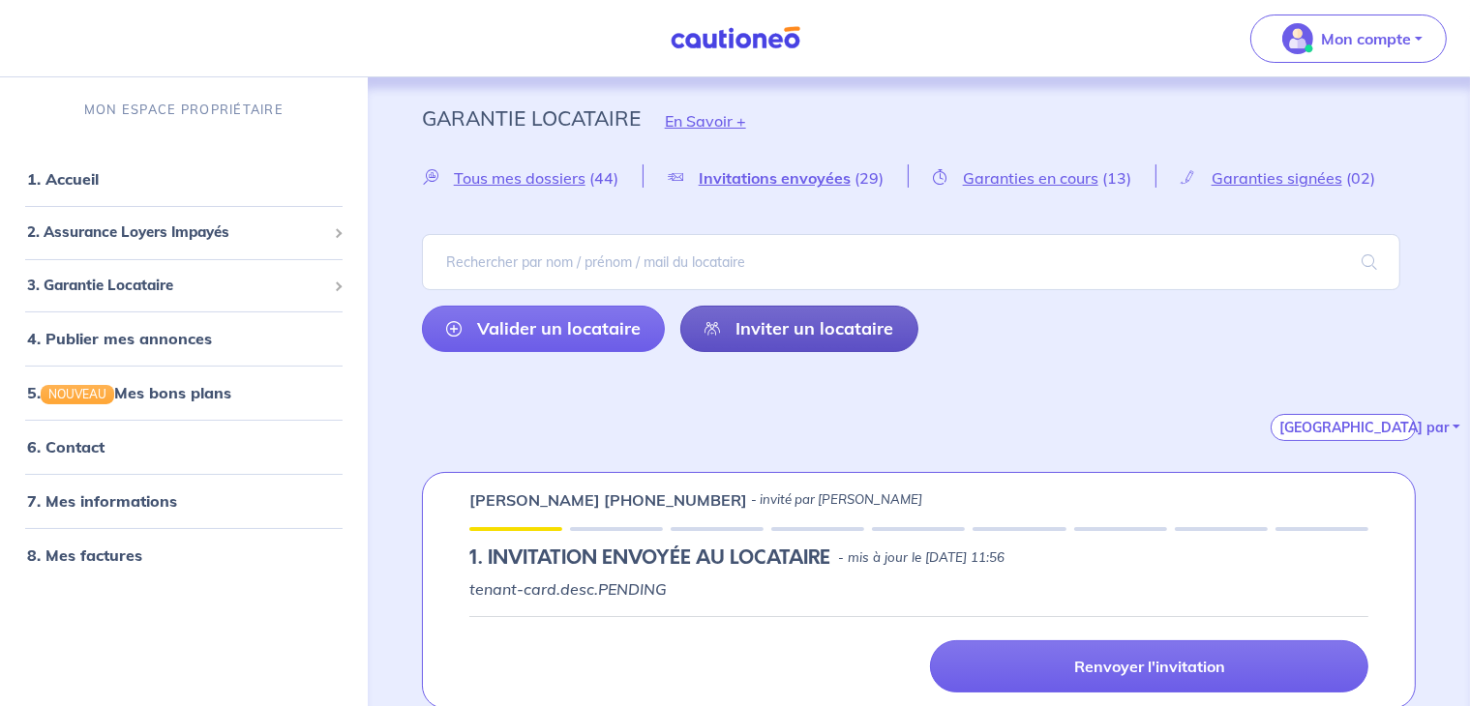
click at [783, 319] on link "Inviter un locataire" at bounding box center [799, 329] width 239 height 46
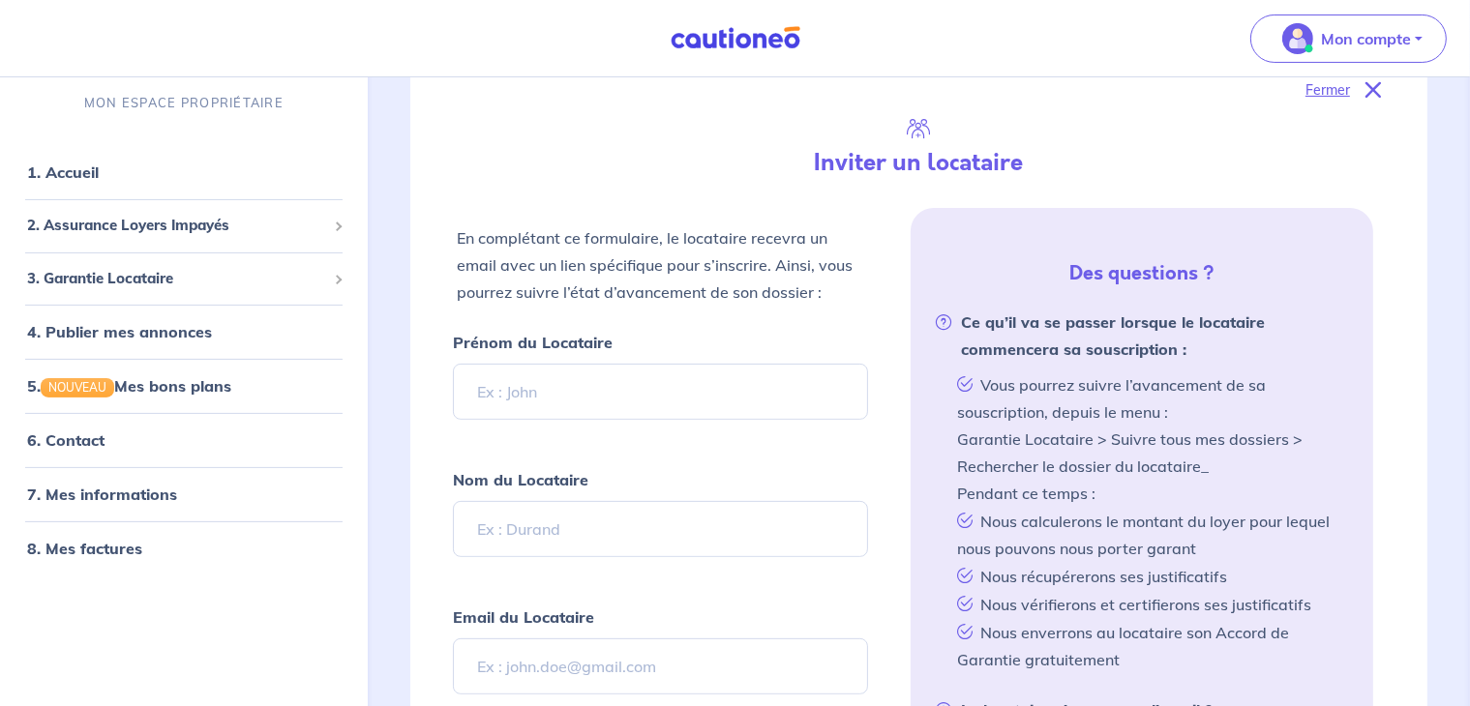
scroll to position [455, 0]
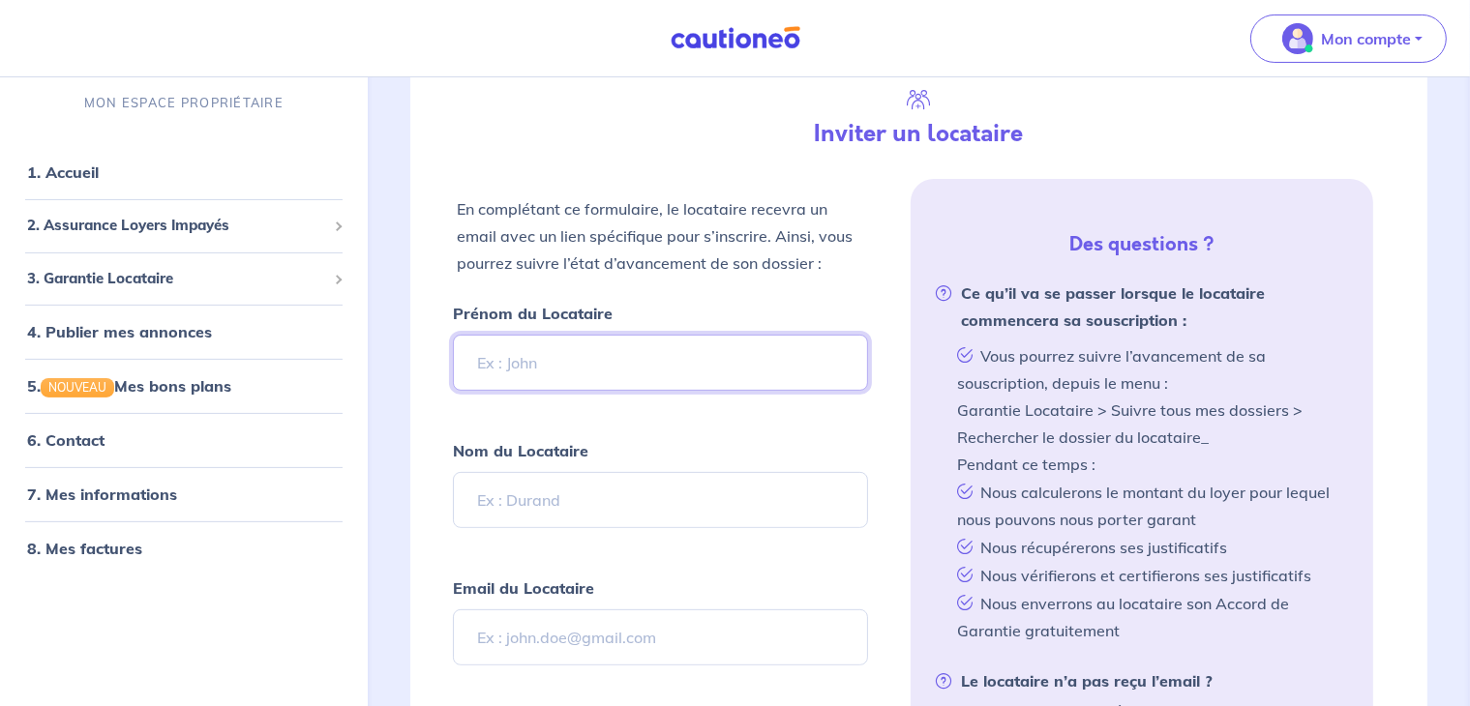
click at [596, 366] on input "Prénom du Locataire" at bounding box center [661, 363] width 416 height 56
type input "c"
type input "[PERSON_NAME]"
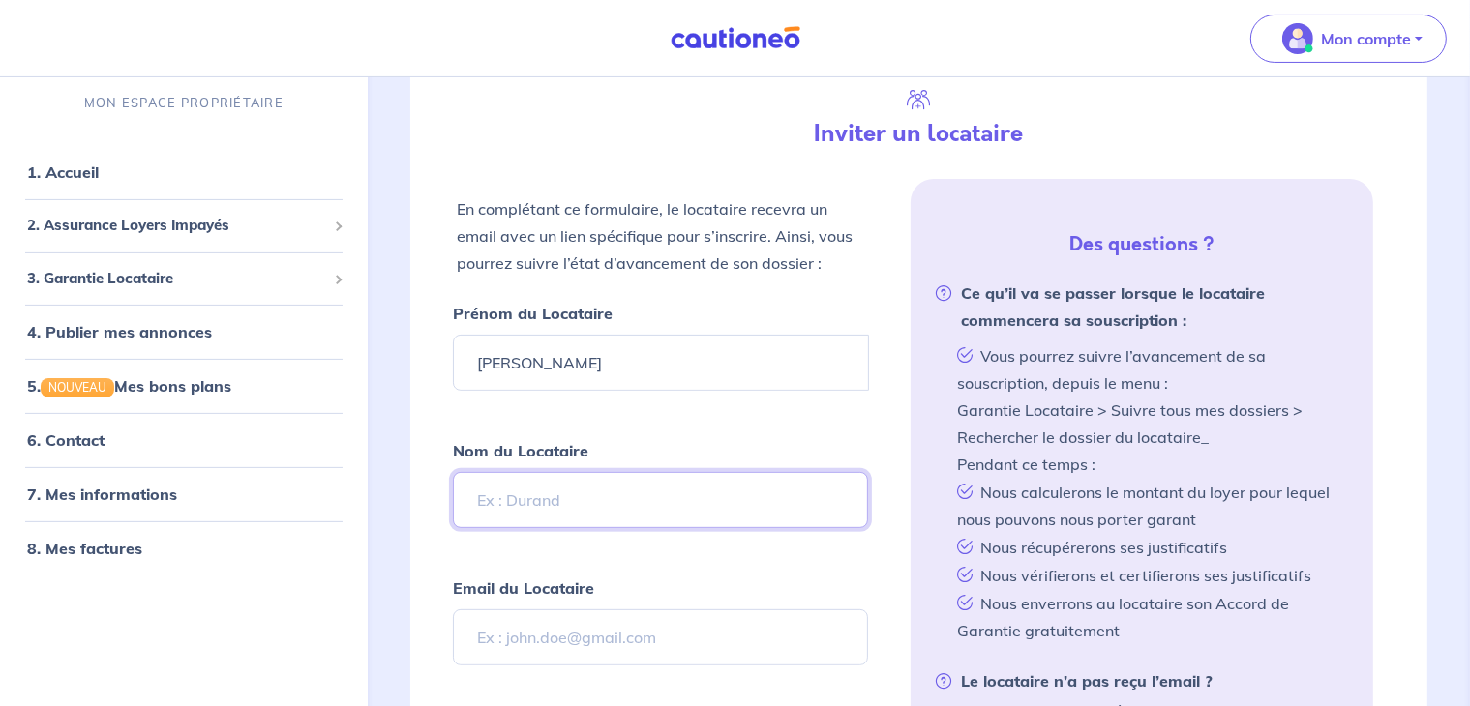
click at [569, 484] on input "Nom du Locataire" at bounding box center [661, 500] width 416 height 56
type input "goux"
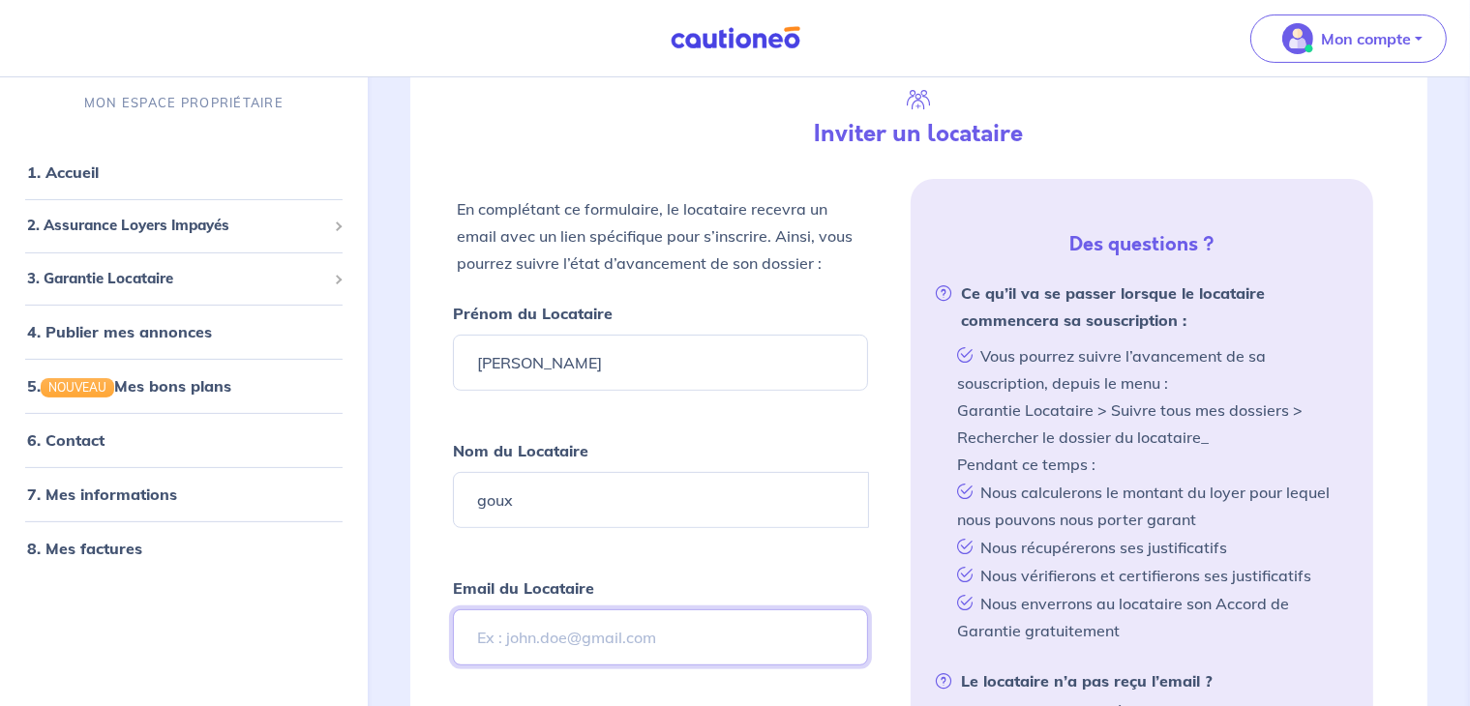
click at [524, 626] on input "Email du Locataire" at bounding box center [661, 638] width 416 height 56
type input "[EMAIL_ADDRESS][DOMAIN_NAME]"
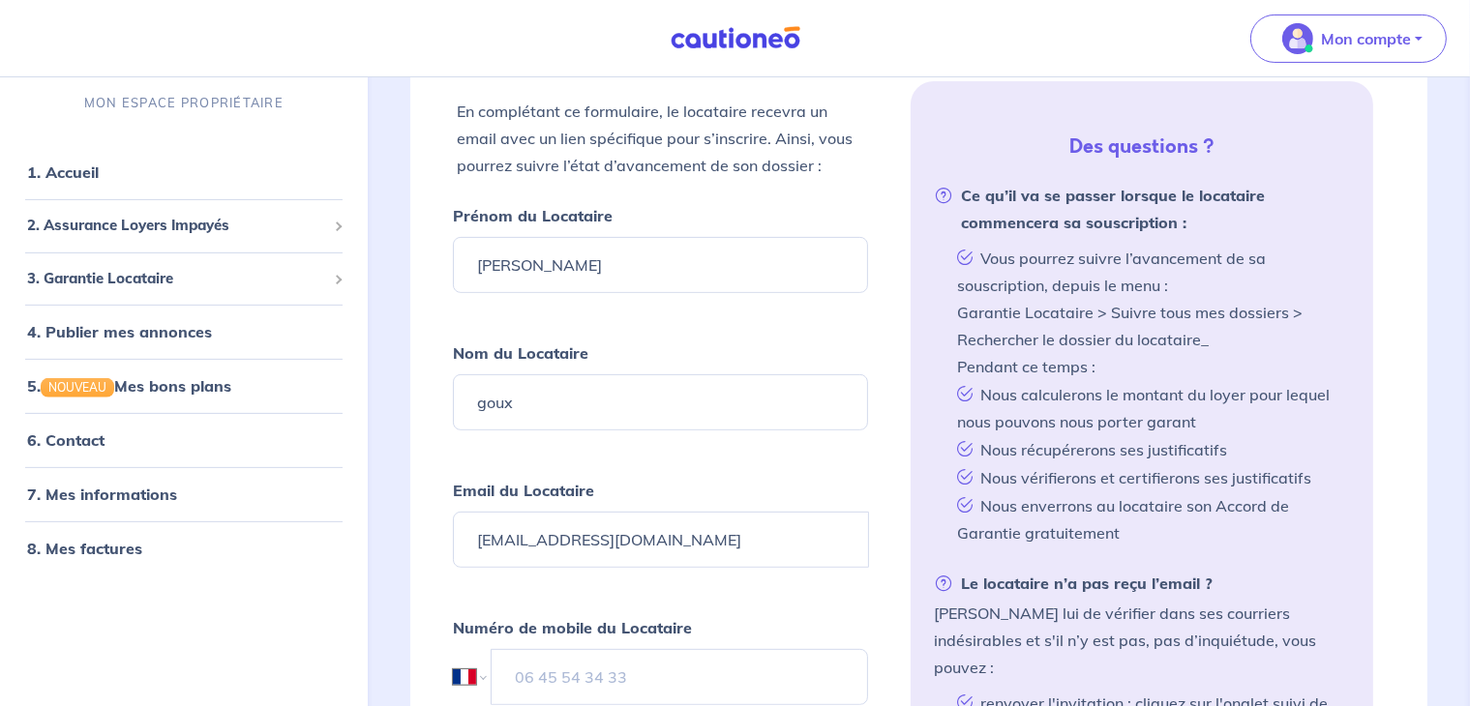
scroll to position [648, 0]
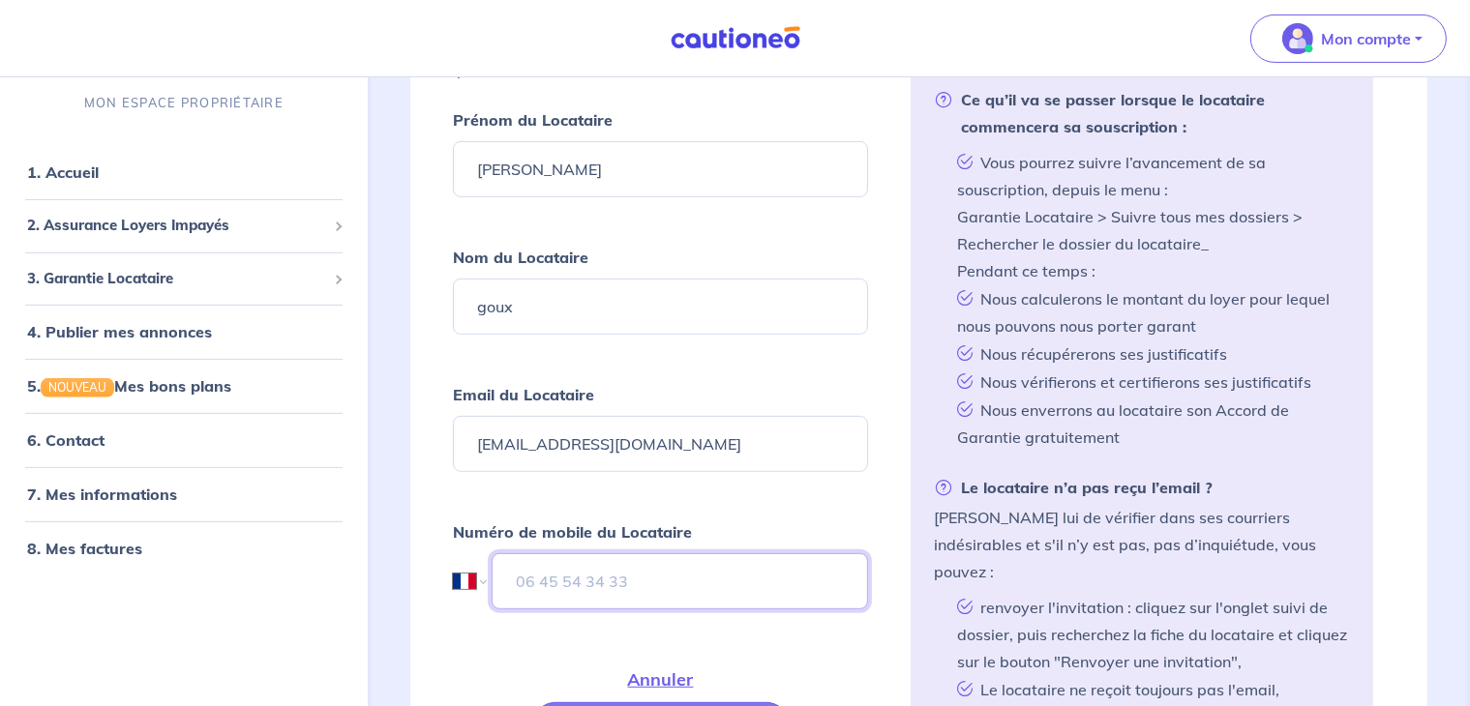
click at [619, 572] on input "tel" at bounding box center [680, 581] width 377 height 56
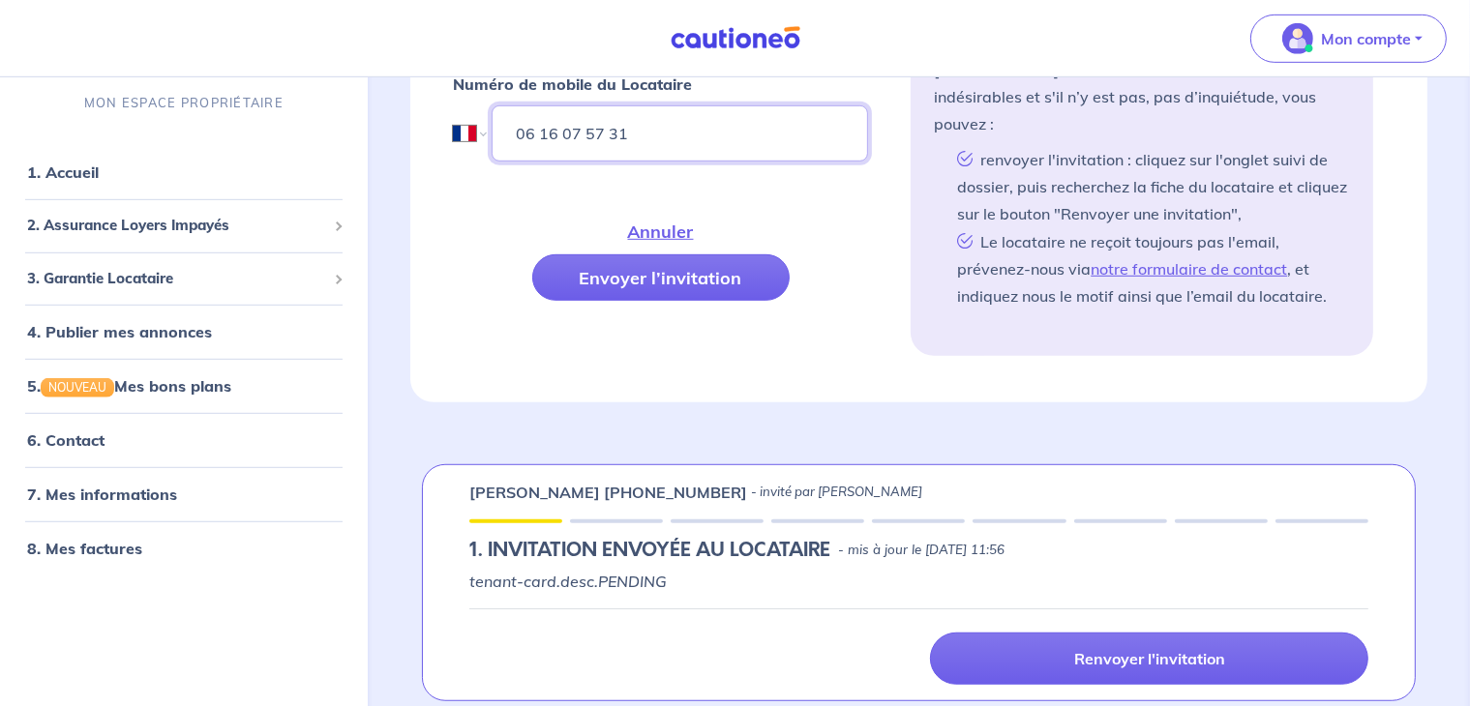
scroll to position [1132, 0]
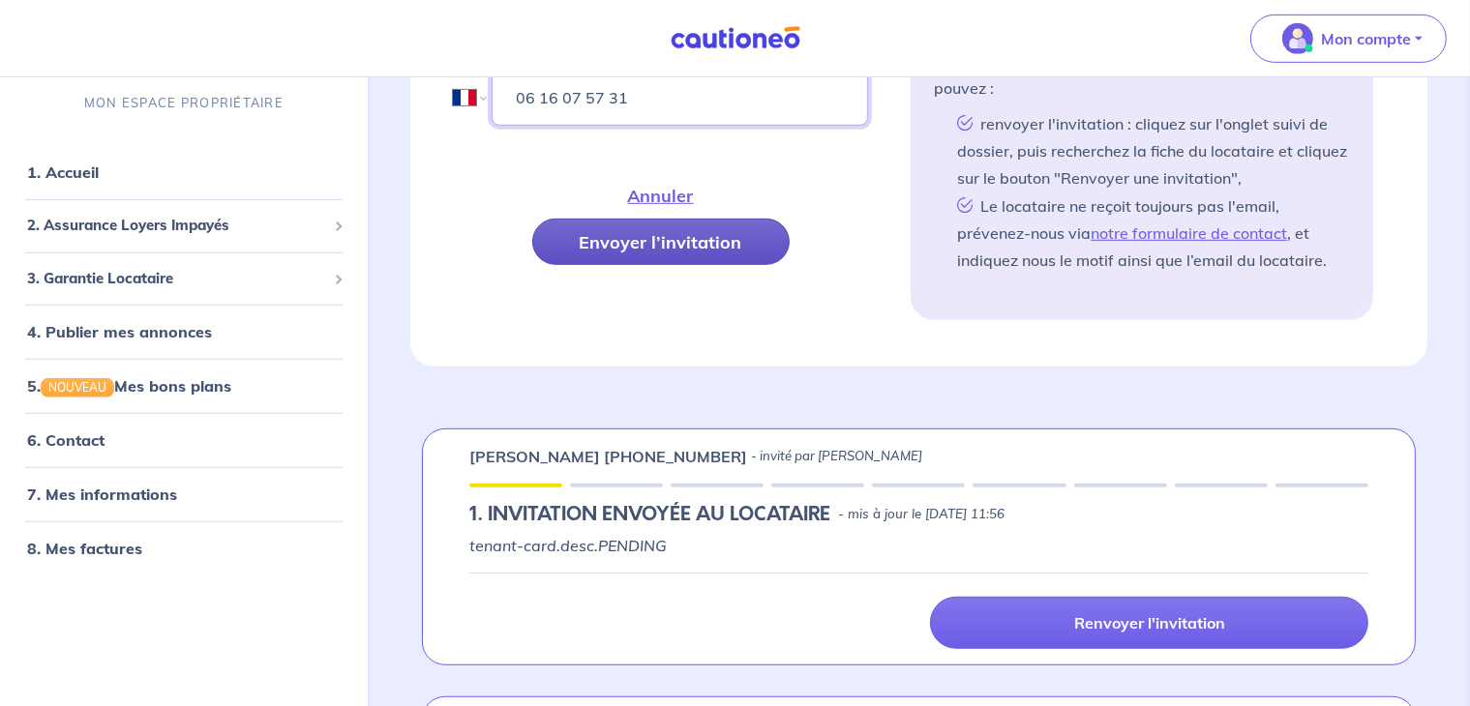
type input "06 16 07 57 31"
click at [663, 242] on button "Envoyer l’invitation" at bounding box center [660, 242] width 257 height 46
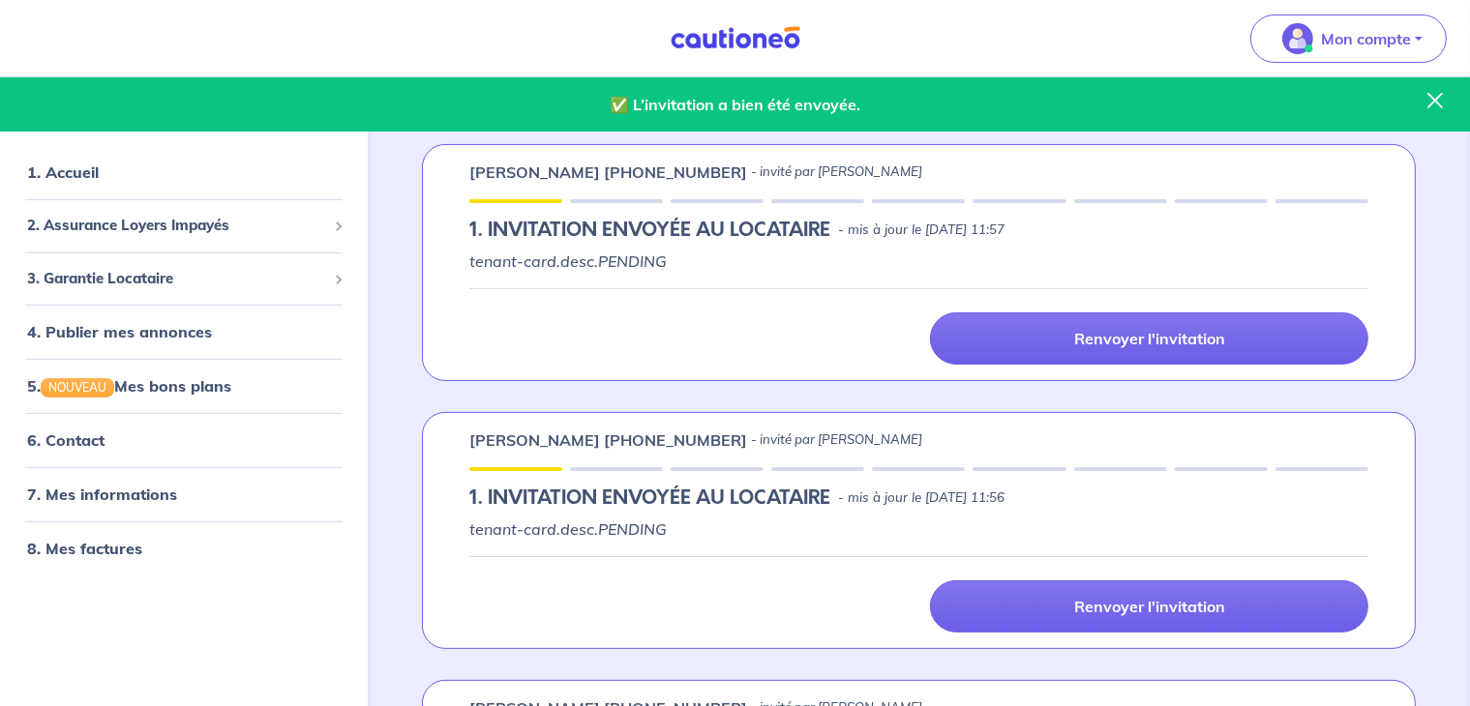
scroll to position [261, 0]
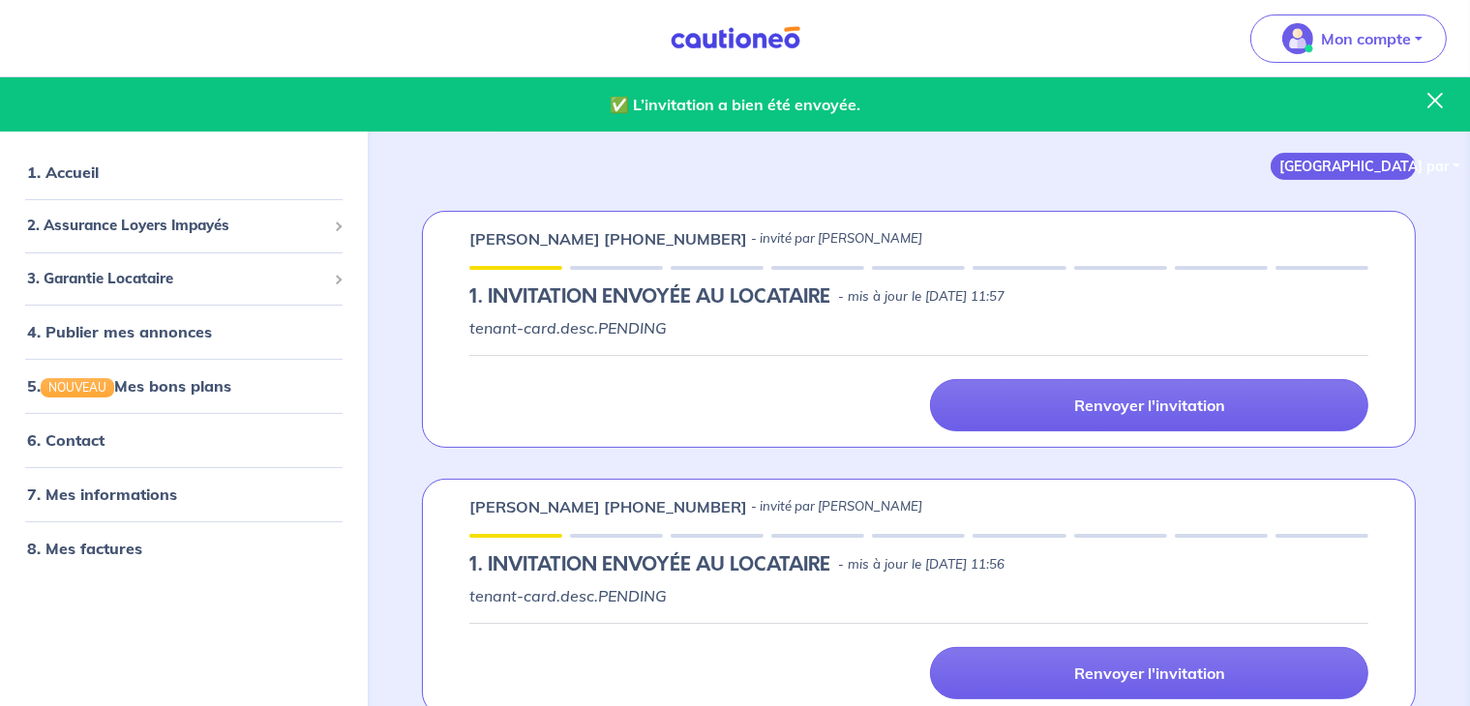
click at [1369, 171] on button "[GEOGRAPHIC_DATA] par" at bounding box center [1342, 166] width 145 height 27
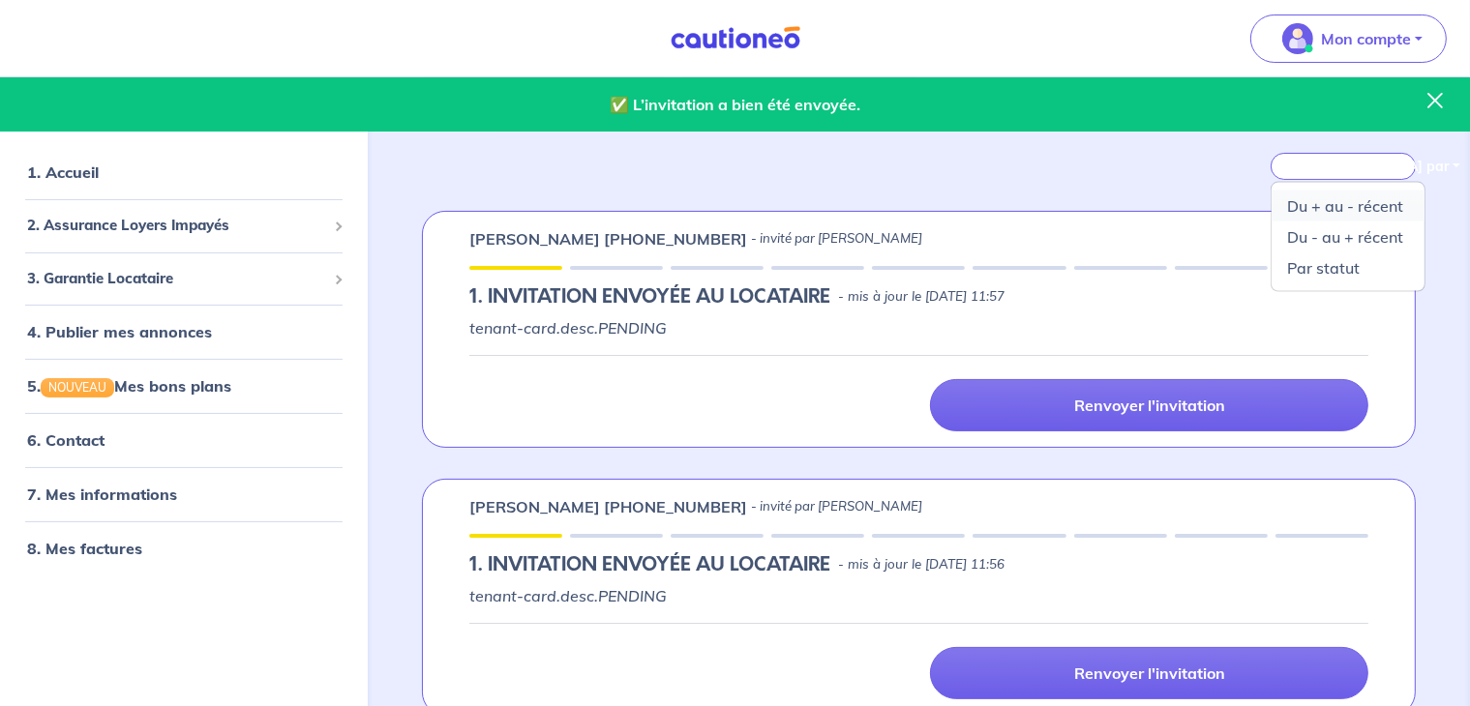
click at [1357, 209] on link "Du + au - récent" at bounding box center [1347, 206] width 153 height 31
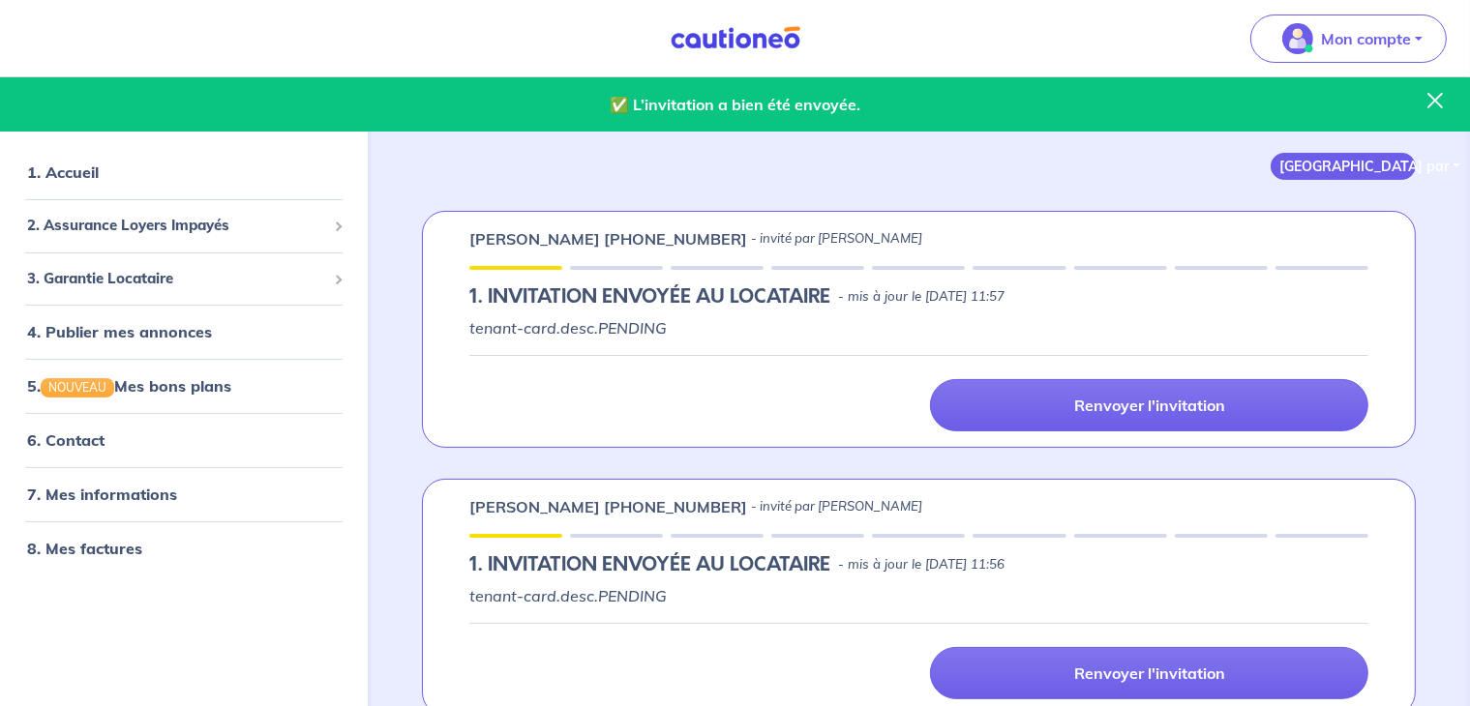
click at [1339, 167] on button "[GEOGRAPHIC_DATA] par" at bounding box center [1342, 166] width 145 height 27
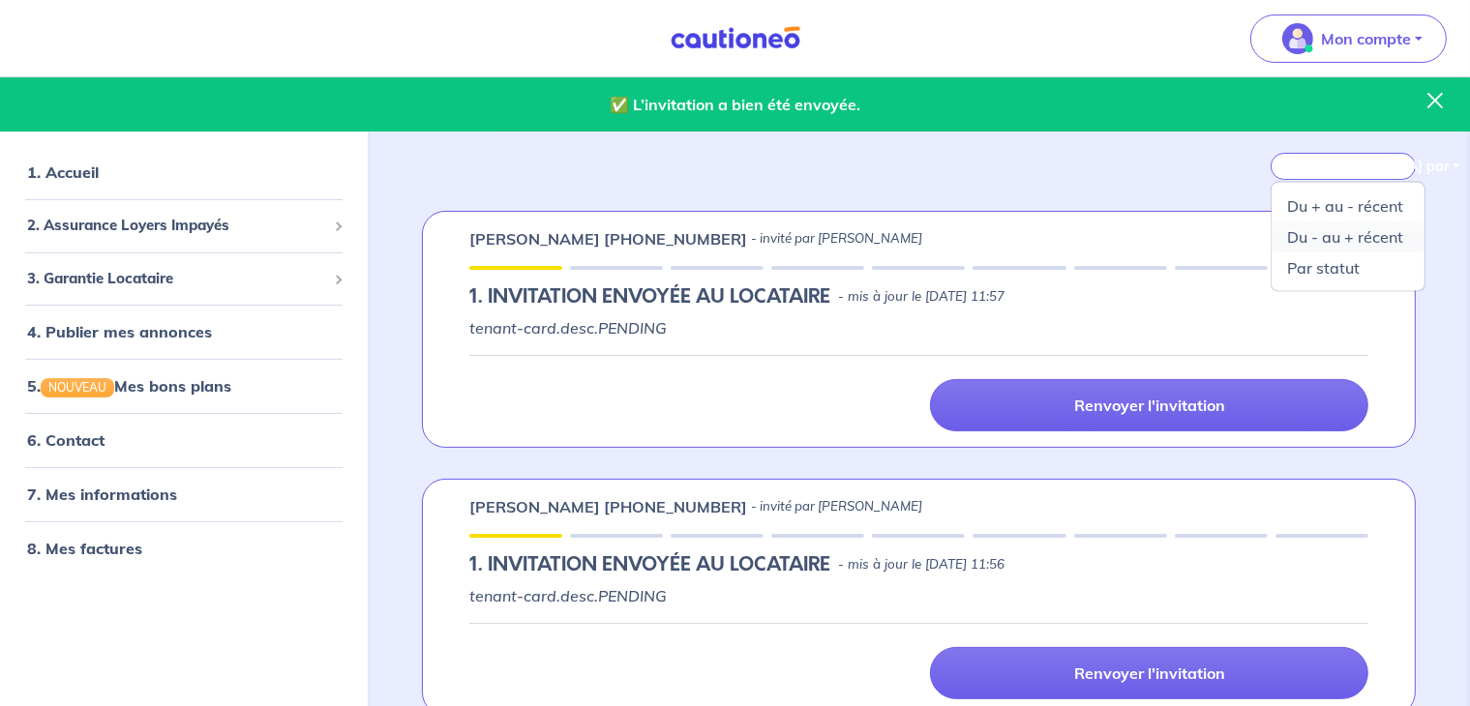
click at [1328, 243] on link "Du - au + récent" at bounding box center [1347, 237] width 153 height 31
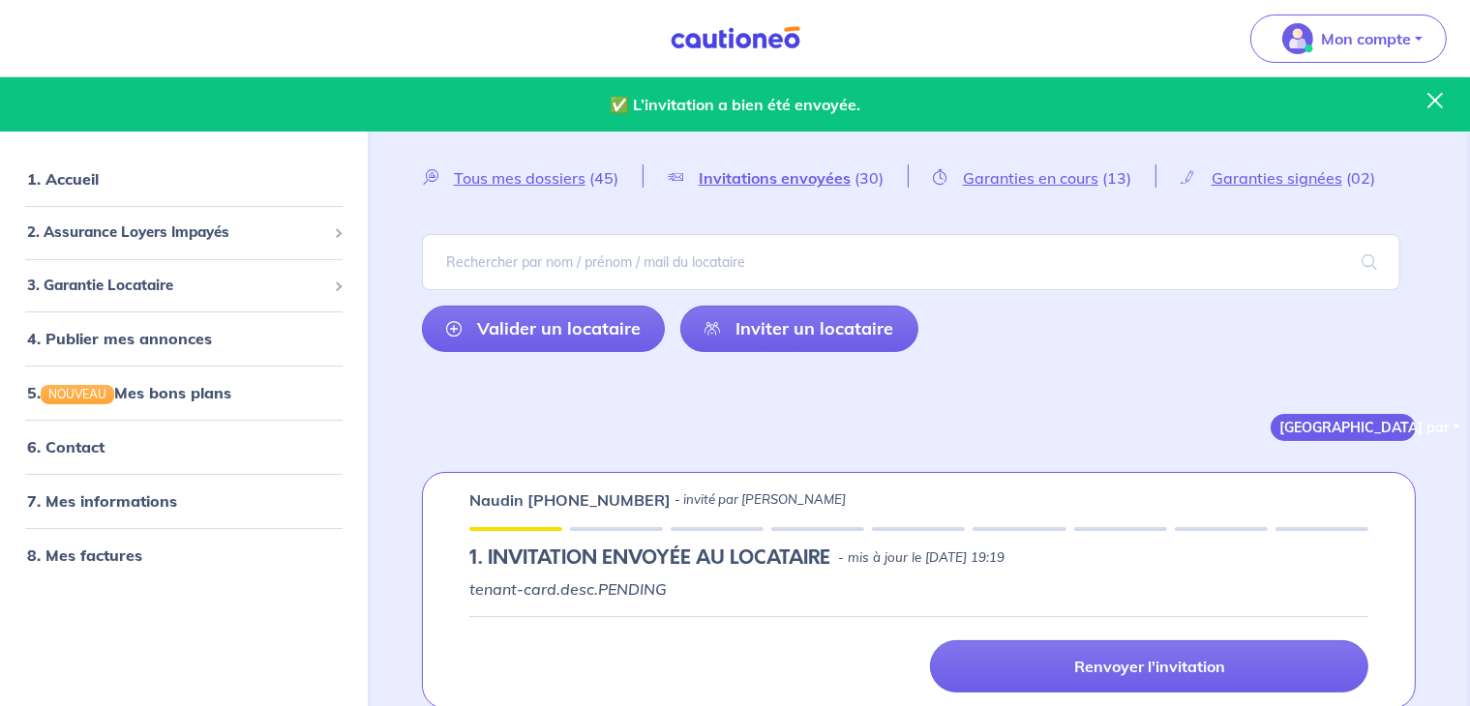
click at [1335, 427] on button "[GEOGRAPHIC_DATA] par" at bounding box center [1342, 427] width 145 height 27
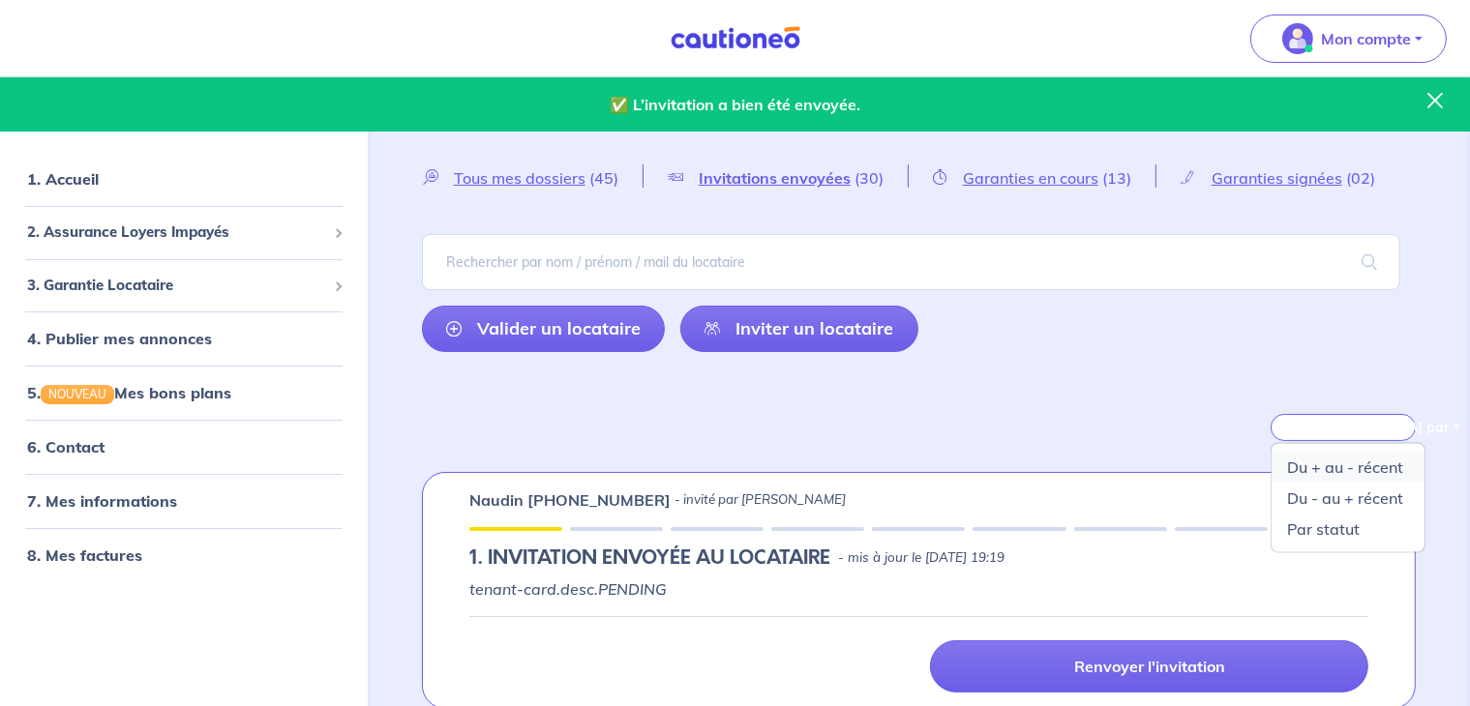
click at [1338, 465] on link "Du + au - récent" at bounding box center [1347, 467] width 153 height 31
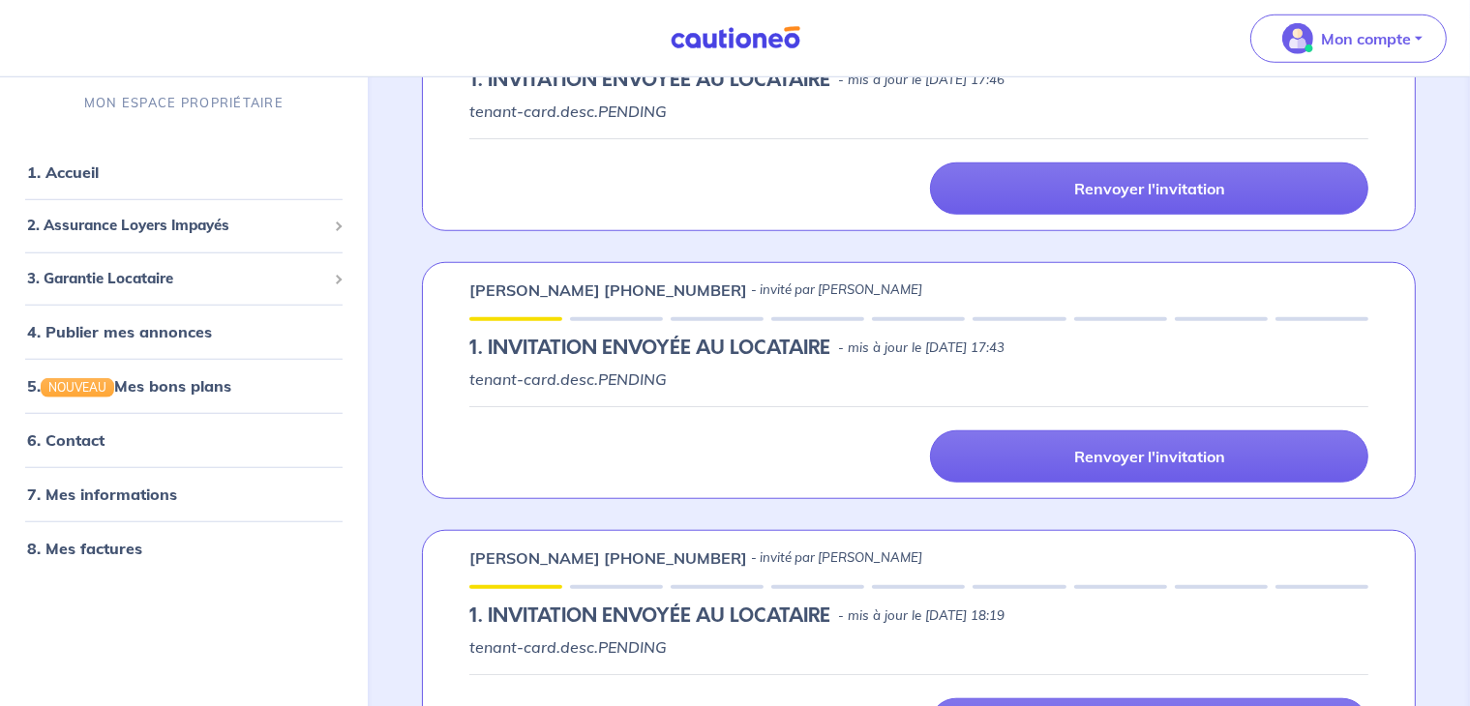
scroll to position [1645, 0]
